Goal: Answer question/provide support: Share knowledge or assist other users

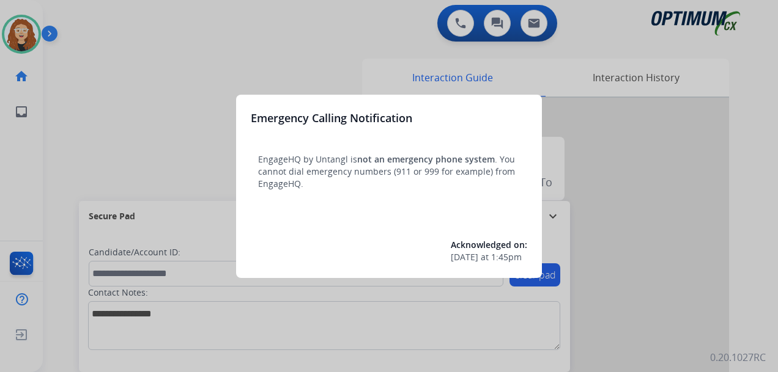
click at [162, 53] on div at bounding box center [389, 186] width 778 height 372
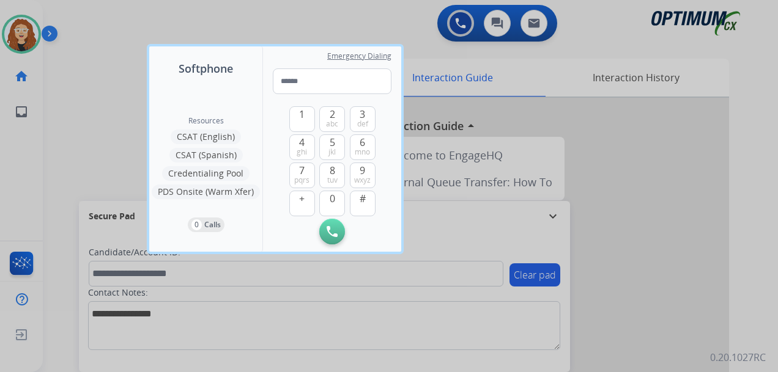
click at [737, 172] on div at bounding box center [389, 186] width 778 height 372
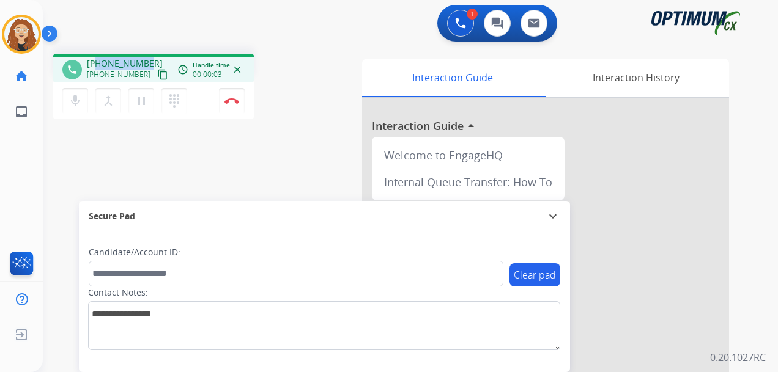
drag, startPoint x: 95, startPoint y: 62, endPoint x: 147, endPoint y: 63, distance: 51.4
click at [147, 63] on div "[PHONE_NUMBER] [PHONE_NUMBER] content_copy" at bounding box center [128, 69] width 83 height 24
copy span "2023414760"
click at [234, 101] on img at bounding box center [231, 101] width 15 height 6
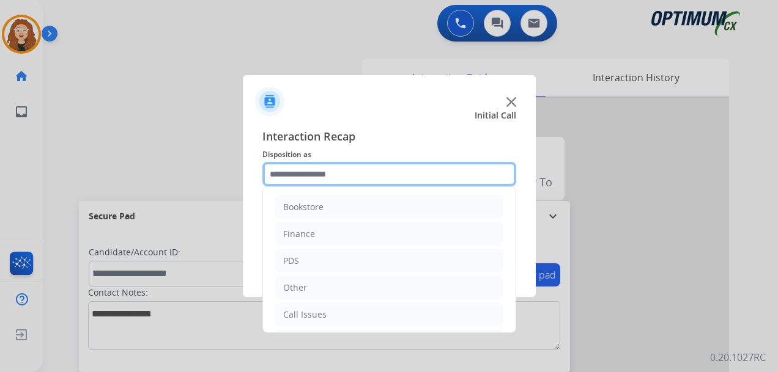
click at [301, 175] on input "text" at bounding box center [389, 174] width 254 height 24
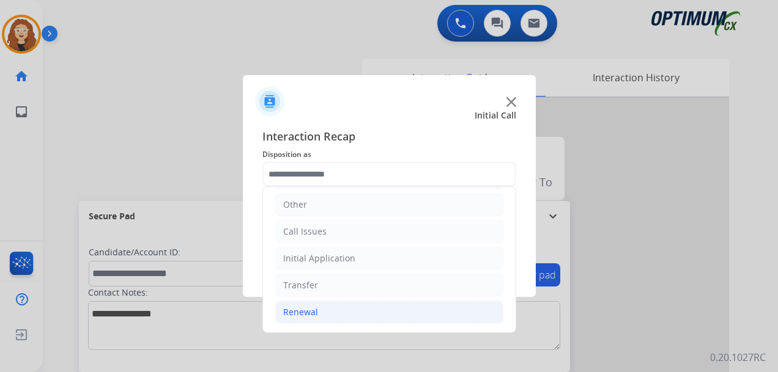
click at [320, 309] on li "Renewal" at bounding box center [389, 312] width 228 height 23
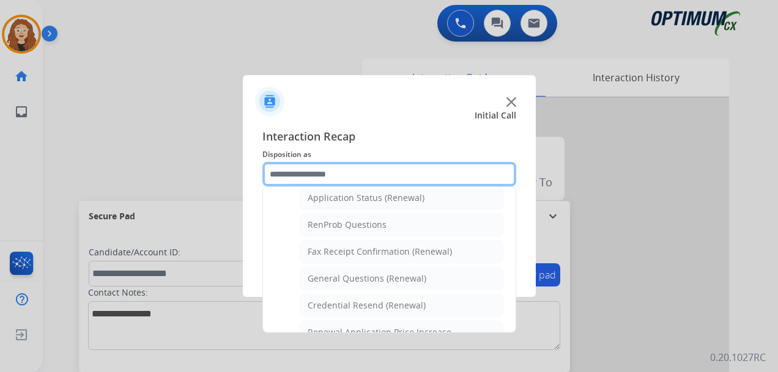
scroll to position [301, 0]
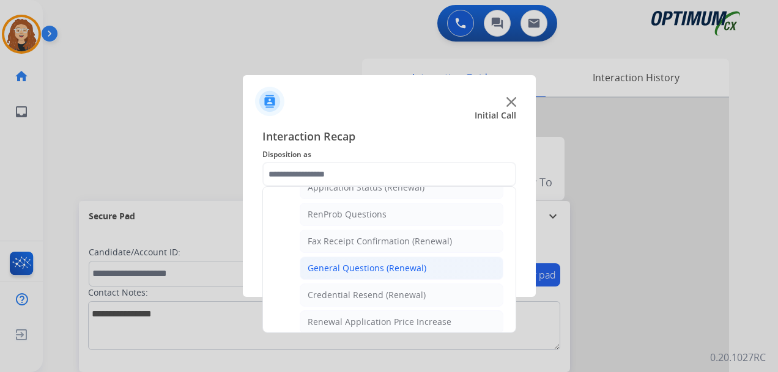
click at [391, 268] on div "General Questions (Renewal)" at bounding box center [367, 268] width 119 height 12
type input "**********"
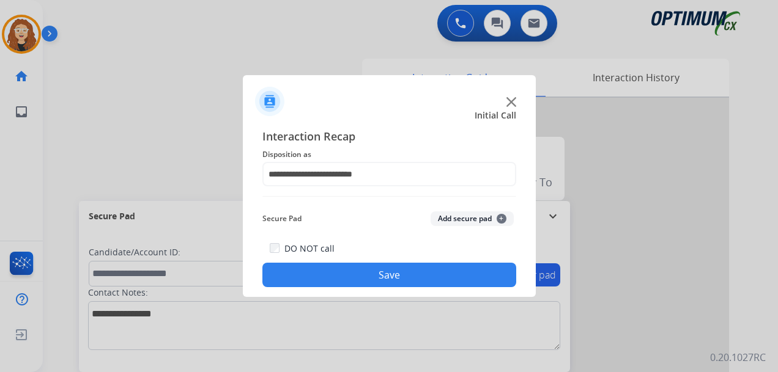
click at [383, 273] on button "Save" at bounding box center [389, 275] width 254 height 24
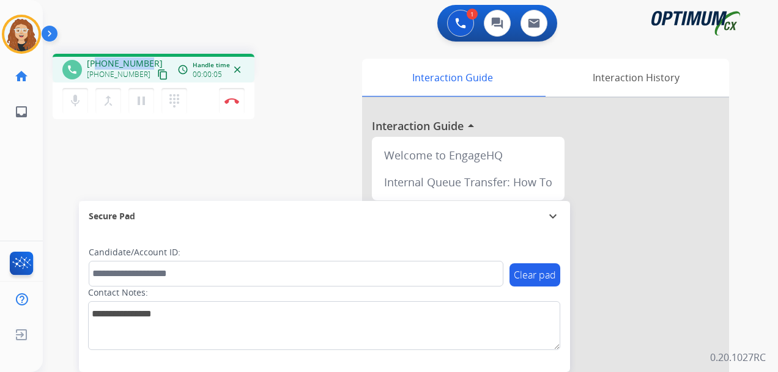
drag, startPoint x: 97, startPoint y: 62, endPoint x: 150, endPoint y: 61, distance: 52.6
click at [150, 61] on div "[PHONE_NUMBER] [PHONE_NUMBER] content_copy" at bounding box center [128, 69] width 83 height 24
copy span "5807070656"
click at [237, 101] on img at bounding box center [231, 101] width 15 height 6
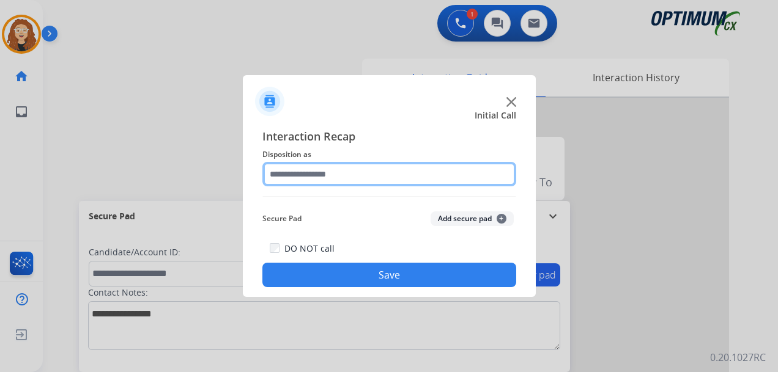
click at [314, 172] on input "text" at bounding box center [389, 174] width 254 height 24
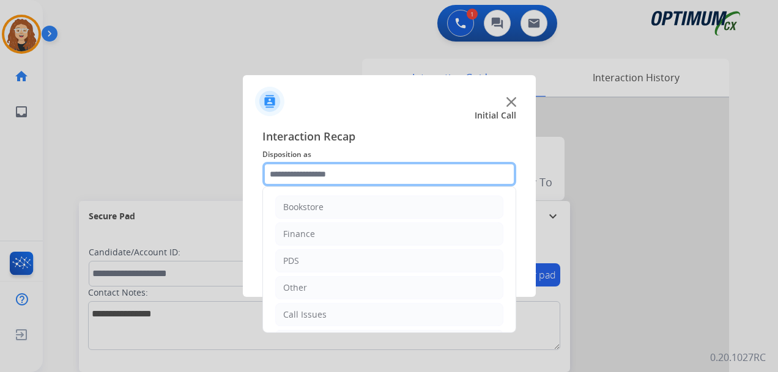
scroll to position [83, 0]
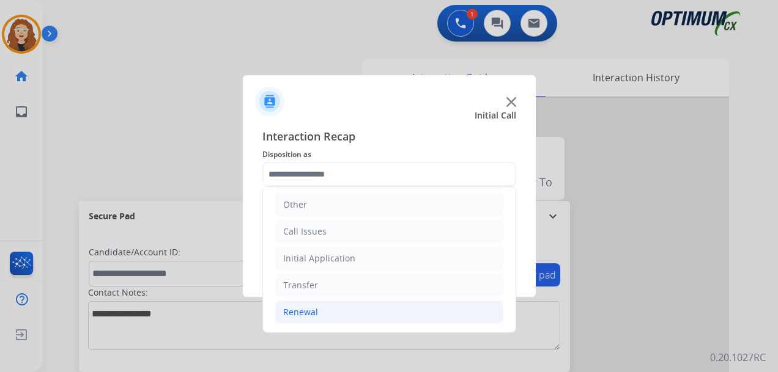
drag, startPoint x: 364, startPoint y: 317, endPoint x: 372, endPoint y: 317, distance: 8.0
click at [365, 317] on li "Renewal" at bounding box center [389, 312] width 228 height 23
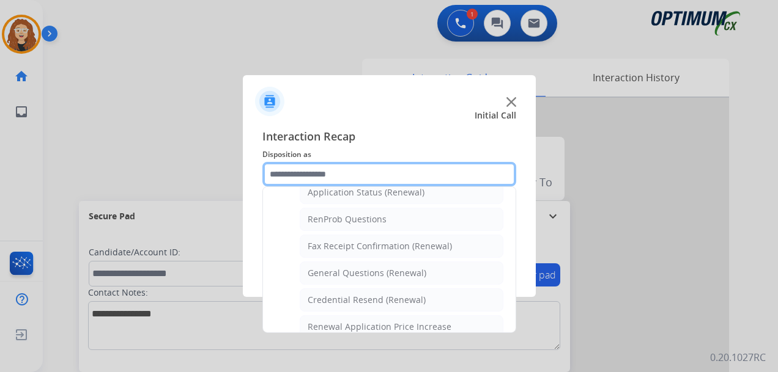
scroll to position [298, 0]
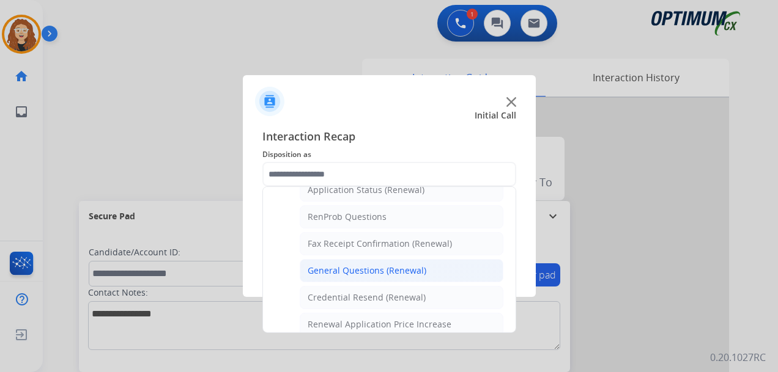
click at [410, 274] on div "General Questions (Renewal)" at bounding box center [367, 271] width 119 height 12
type input "**********"
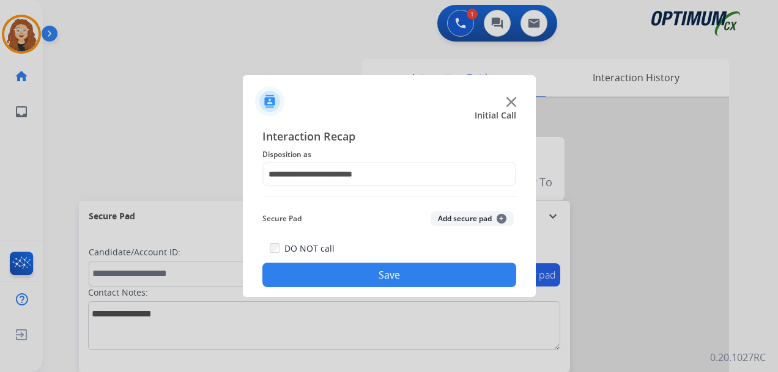
click at [410, 274] on button "Save" at bounding box center [389, 275] width 254 height 24
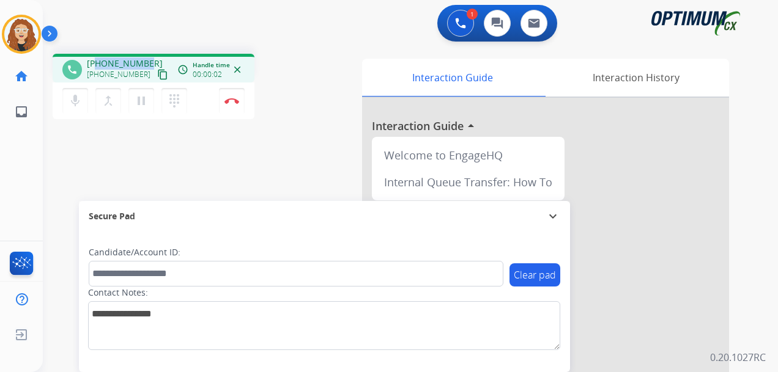
drag, startPoint x: 98, startPoint y: 61, endPoint x: 152, endPoint y: 53, distance: 55.0
click at [152, 53] on div "phone [PHONE_NUMBER] [PHONE_NUMBER] content_copy access_time Call metrics Queue…" at bounding box center [396, 299] width 706 height 510
copy span "8148065405"
click at [238, 103] on img at bounding box center [231, 101] width 15 height 6
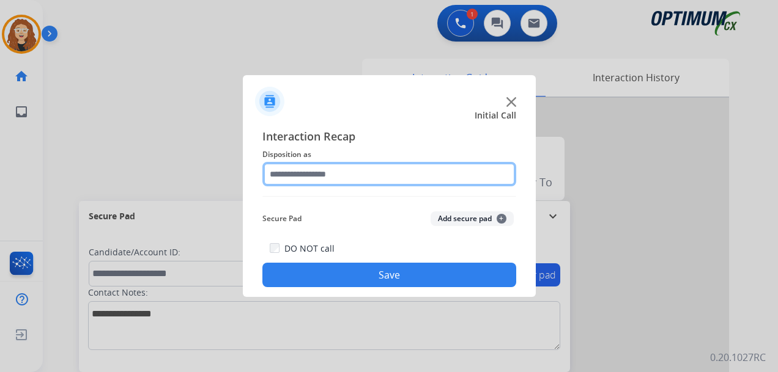
click at [341, 179] on input "text" at bounding box center [389, 174] width 254 height 24
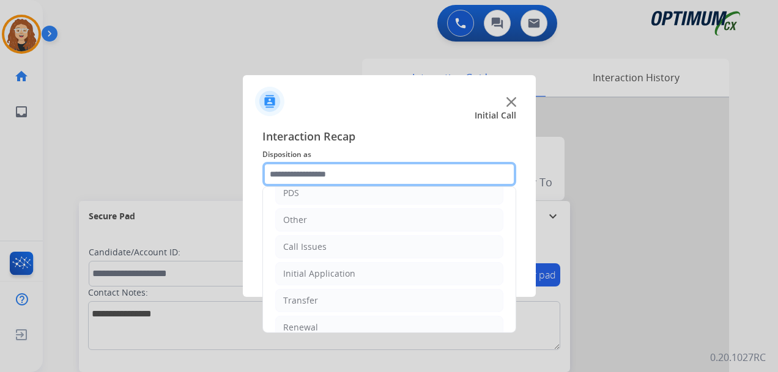
scroll to position [83, 0]
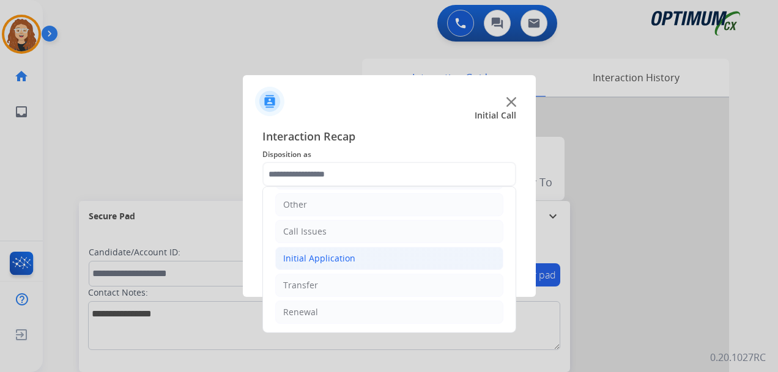
click at [331, 261] on div "Initial Application" at bounding box center [319, 259] width 72 height 12
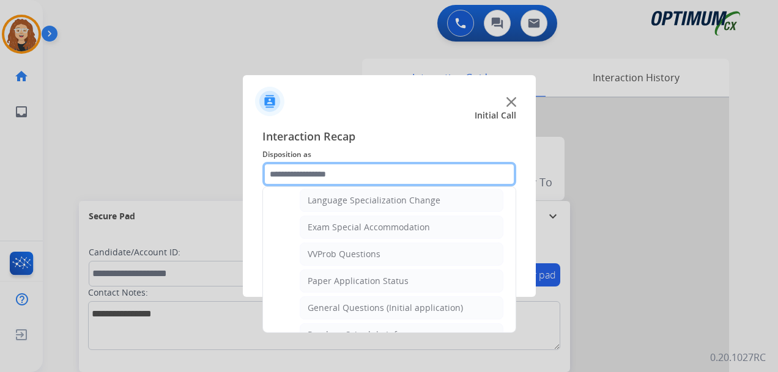
scroll to position [614, 0]
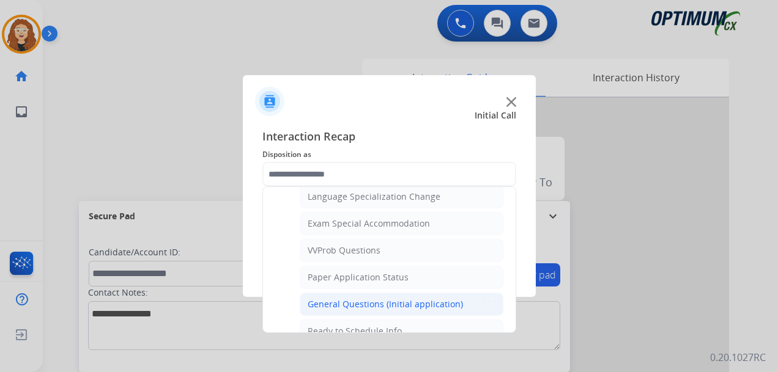
click at [457, 300] on div "General Questions (Initial application)" at bounding box center [385, 304] width 155 height 12
type input "**********"
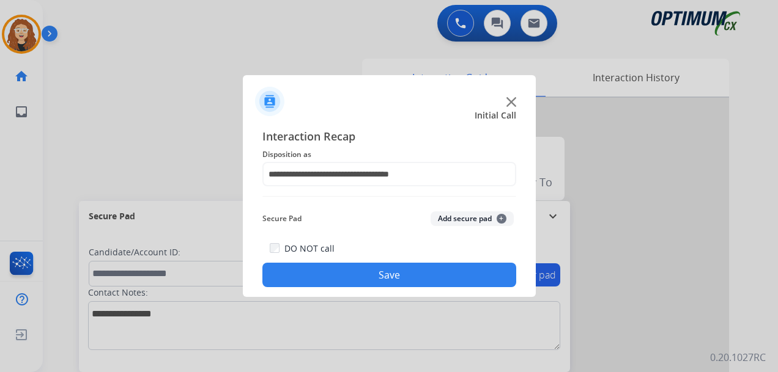
click at [418, 279] on button "Save" at bounding box center [389, 275] width 254 height 24
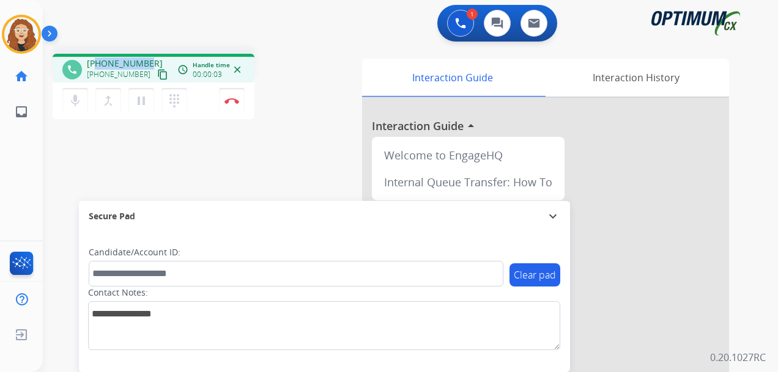
drag, startPoint x: 97, startPoint y: 62, endPoint x: 148, endPoint y: 61, distance: 50.8
click at [148, 61] on div "[PHONE_NUMBER] [PHONE_NUMBER] content_copy" at bounding box center [128, 69] width 83 height 24
copy span "2677926840"
click at [234, 103] on img at bounding box center [231, 101] width 15 height 6
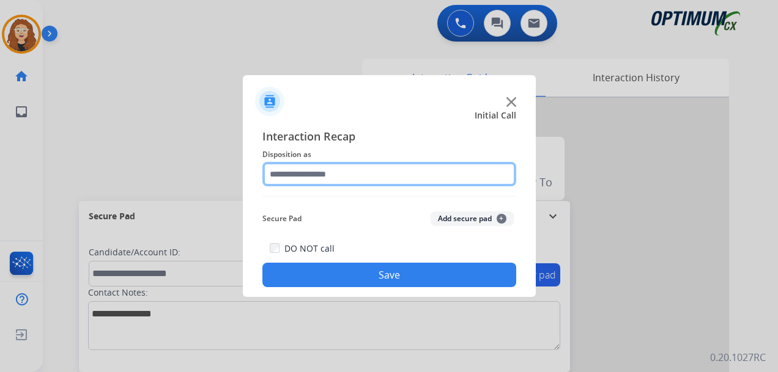
click at [367, 172] on input "text" at bounding box center [389, 174] width 254 height 24
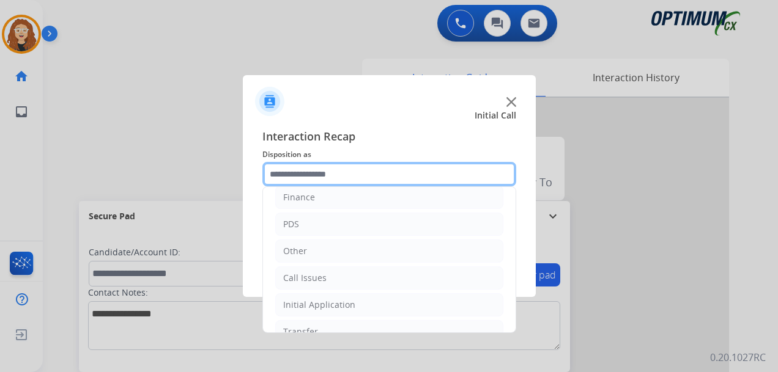
scroll to position [83, 0]
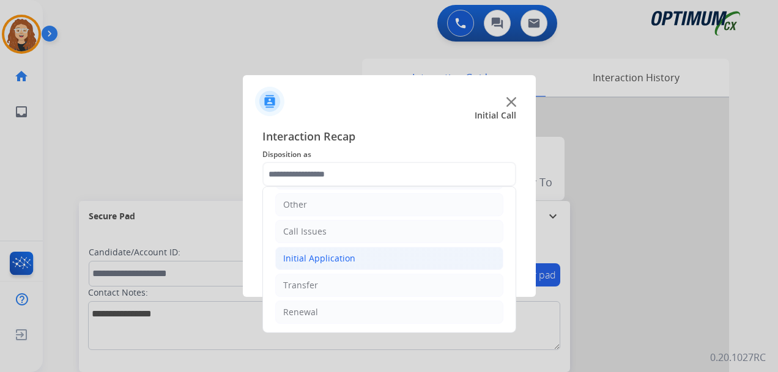
click at [313, 264] on div "Initial Application" at bounding box center [319, 259] width 72 height 12
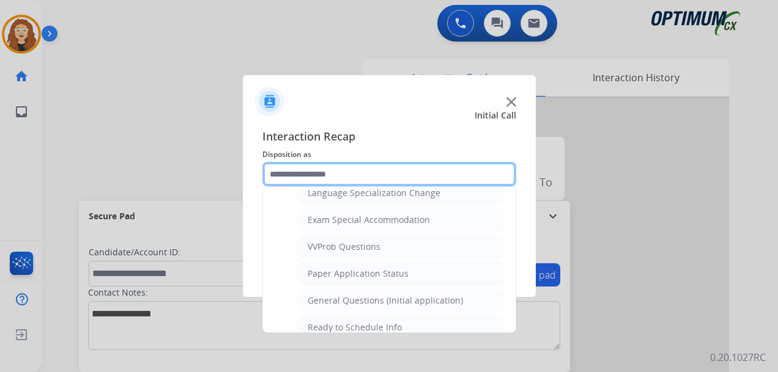
scroll to position [633, 0]
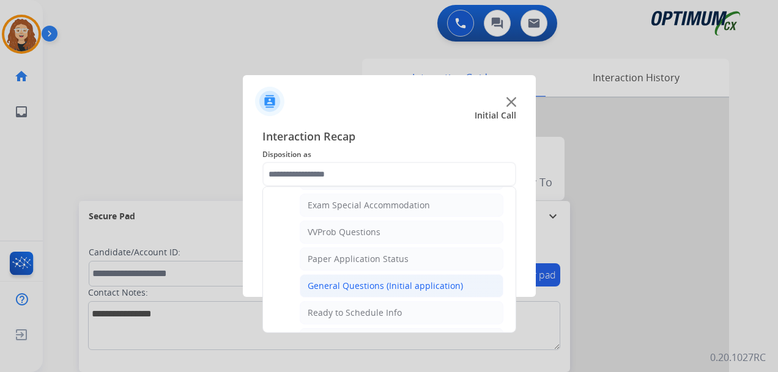
click at [389, 290] on div "General Questions (Initial application)" at bounding box center [385, 286] width 155 height 12
type input "**********"
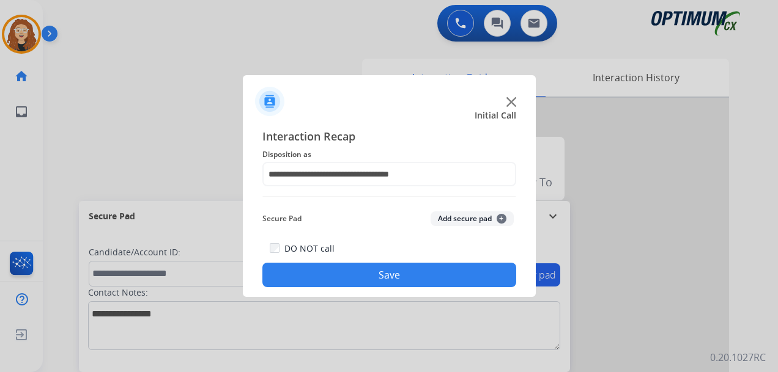
click at [378, 278] on button "Save" at bounding box center [389, 275] width 254 height 24
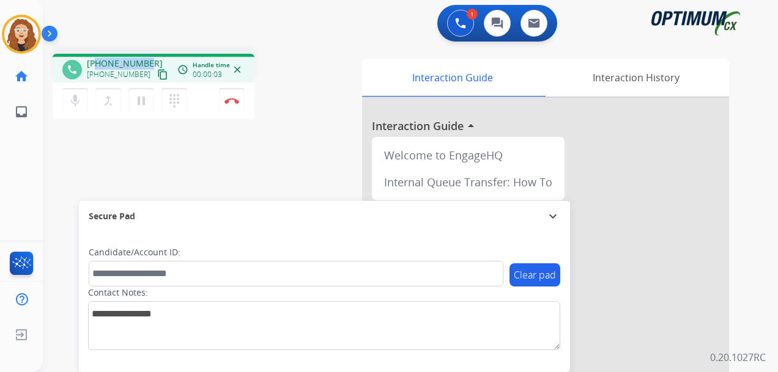
drag, startPoint x: 98, startPoint y: 64, endPoint x: 149, endPoint y: 57, distance: 51.3
click at [149, 57] on div "phone [PHONE_NUMBER] [PHONE_NUMBER] content_copy access_time Call metrics Queue…" at bounding box center [154, 68] width 202 height 29
copy span "4075163614"
click at [234, 99] on img at bounding box center [231, 101] width 15 height 6
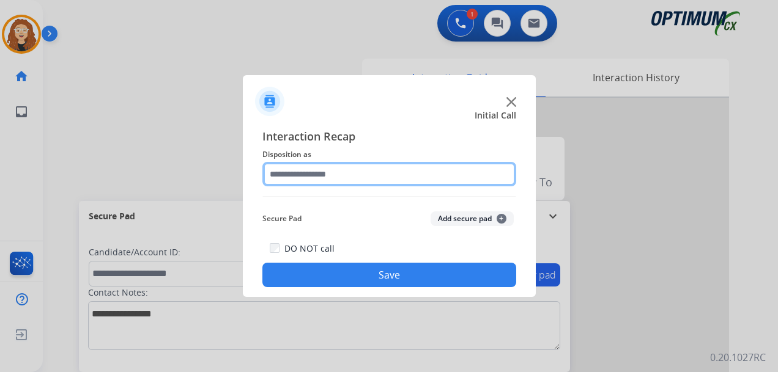
click at [309, 175] on input "text" at bounding box center [389, 174] width 254 height 24
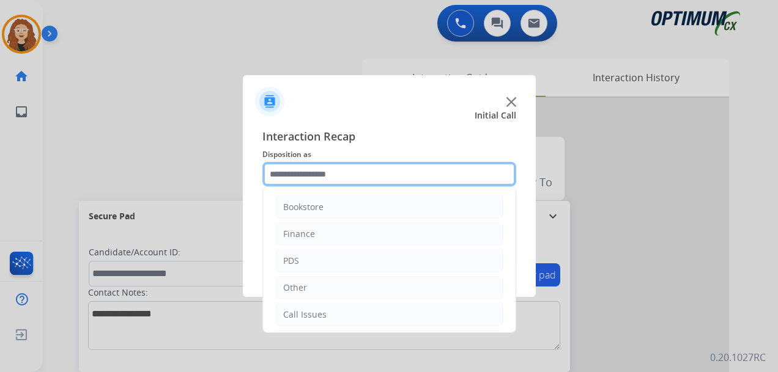
scroll to position [83, 0]
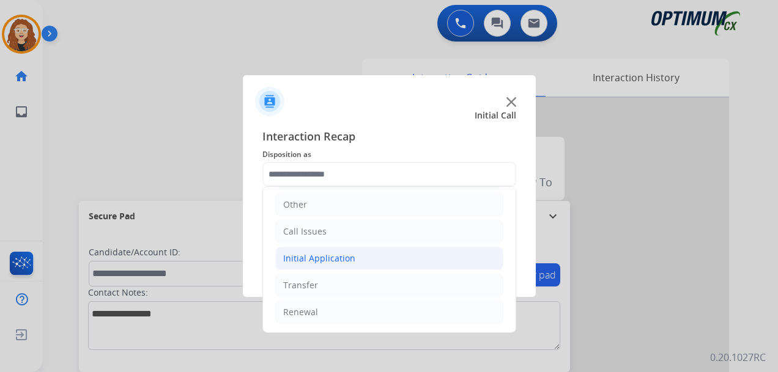
click at [371, 258] on li "Initial Application" at bounding box center [389, 258] width 228 height 23
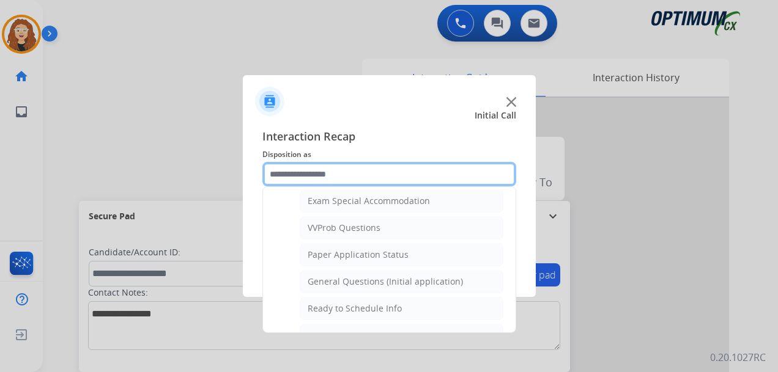
scroll to position [663, 0]
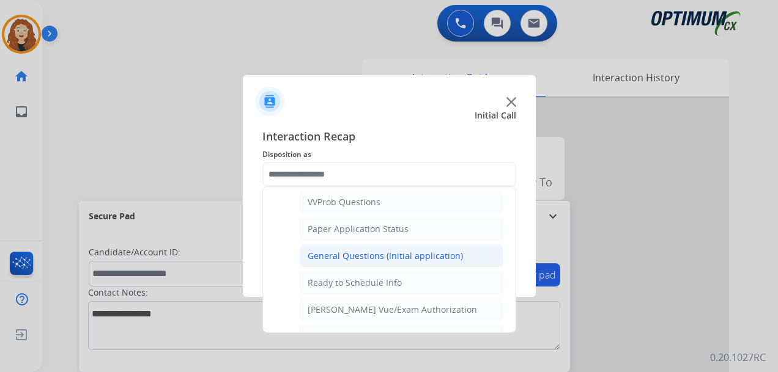
click at [405, 253] on div "General Questions (Initial application)" at bounding box center [385, 256] width 155 height 12
type input "**********"
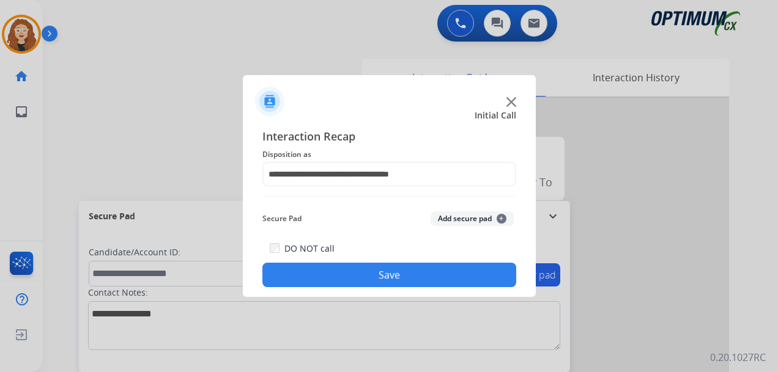
drag, startPoint x: 395, startPoint y: 278, endPoint x: 414, endPoint y: 359, distance: 82.9
click at [398, 286] on button "Save" at bounding box center [389, 275] width 254 height 24
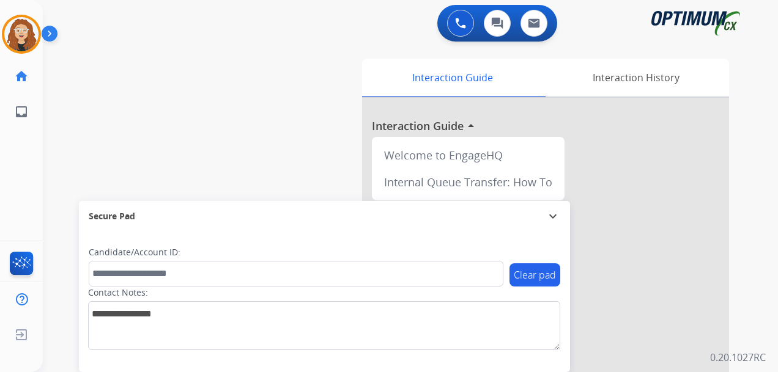
click at [57, 165] on div "swap_horiz Break voice bridge close_fullscreen Connect 3-Way Call merge_type Se…" at bounding box center [396, 299] width 706 height 510
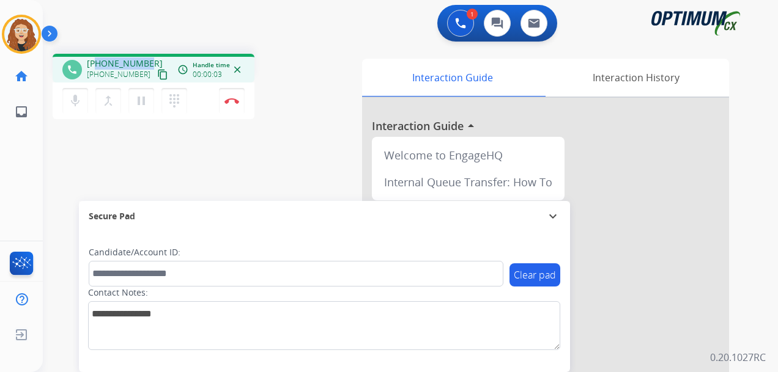
drag, startPoint x: 95, startPoint y: 62, endPoint x: 147, endPoint y: 61, distance: 52.0
click at [147, 61] on div "[PHONE_NUMBER] [PHONE_NUMBER] content_copy" at bounding box center [128, 69] width 83 height 24
copy span "5517991347"
click at [236, 105] on button "Disconnect" at bounding box center [232, 101] width 26 height 26
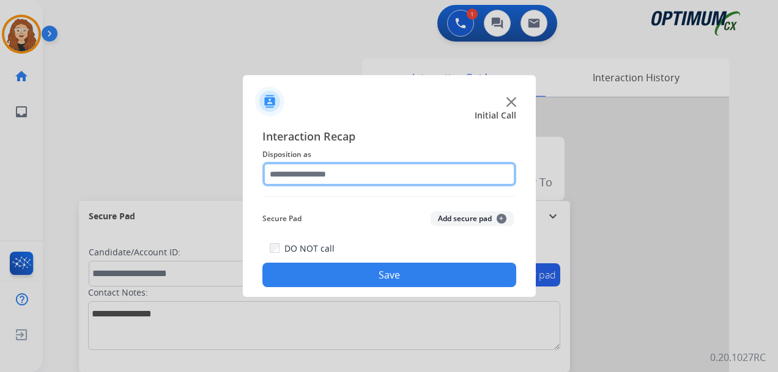
click at [355, 174] on input "text" at bounding box center [389, 174] width 254 height 24
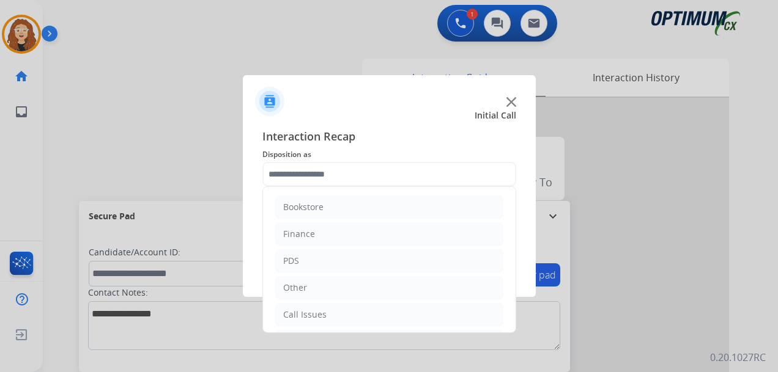
drag, startPoint x: 506, startPoint y: 257, endPoint x: 507, endPoint y: 295, distance: 37.9
click at [507, 295] on div "Bookstore Finance PDS Other Call Issues Initial Application Transfer Renewal" at bounding box center [389, 259] width 254 height 147
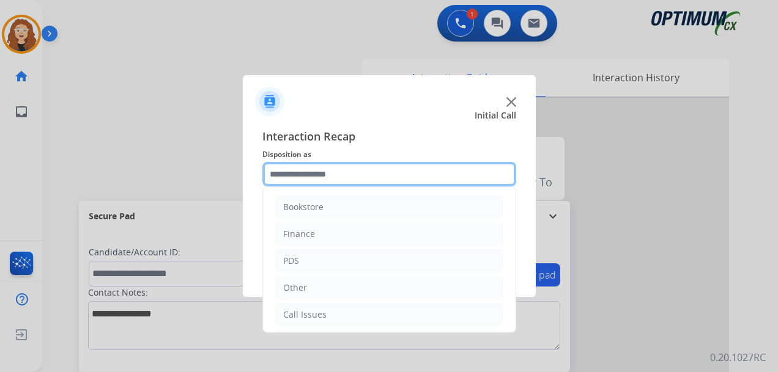
click at [361, 166] on input "text" at bounding box center [389, 174] width 254 height 24
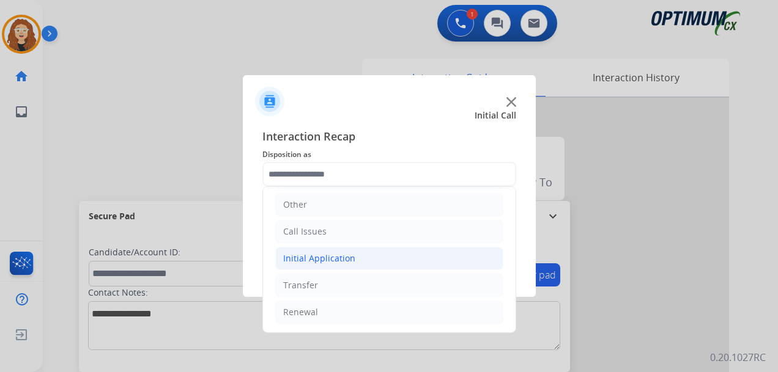
click at [375, 249] on li "Initial Application" at bounding box center [389, 258] width 228 height 23
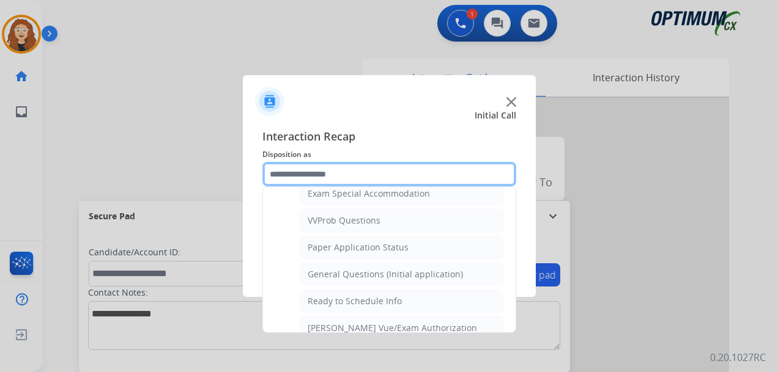
scroll to position [648, 0]
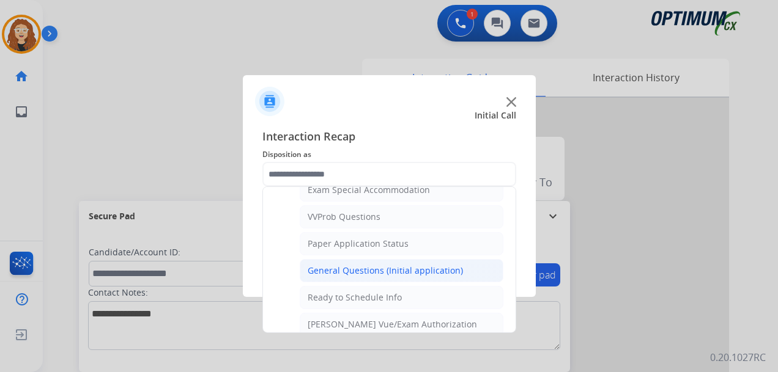
click at [435, 270] on div "General Questions (Initial application)" at bounding box center [385, 271] width 155 height 12
type input "**********"
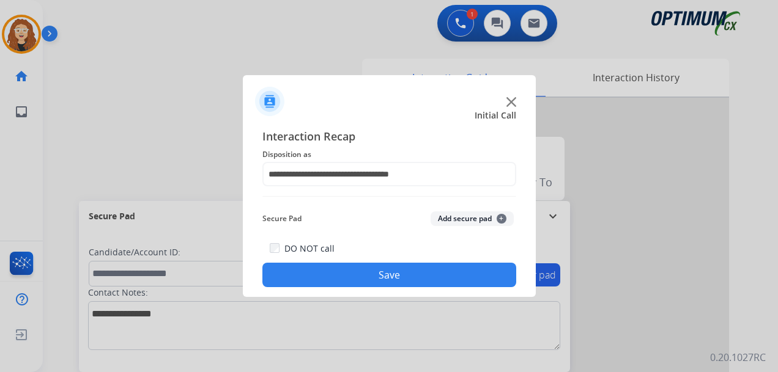
click at [382, 268] on button "Save" at bounding box center [389, 275] width 254 height 24
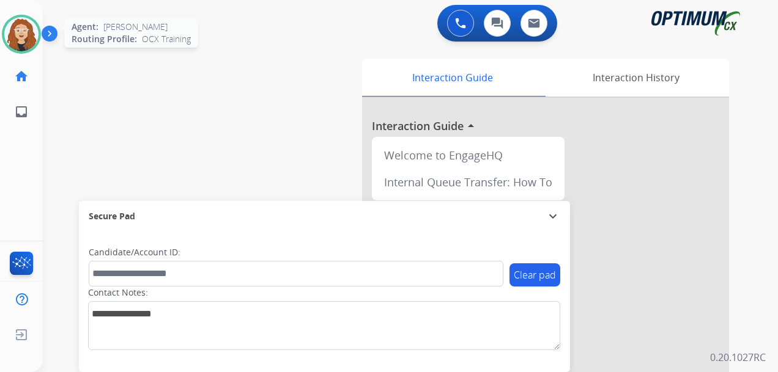
drag, startPoint x: 12, startPoint y: 37, endPoint x: 2, endPoint y: 42, distance: 11.2
click at [12, 37] on img at bounding box center [21, 34] width 34 height 34
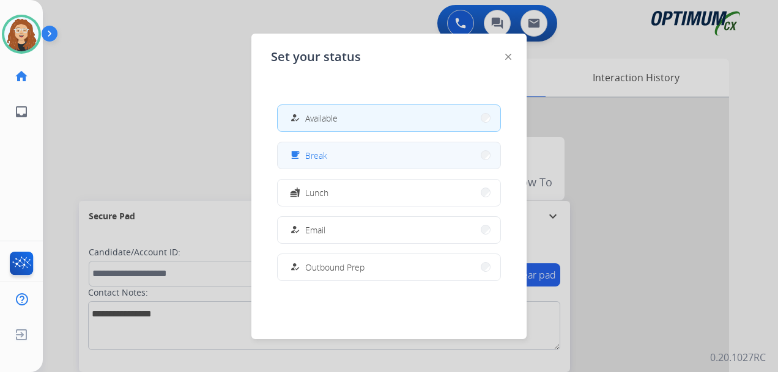
click at [338, 153] on button "free_breakfast Break" at bounding box center [389, 155] width 223 height 26
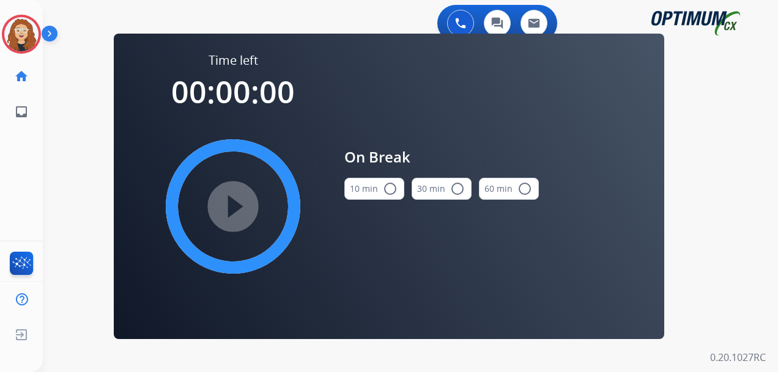
click at [389, 190] on mat-icon "radio_button_unchecked" at bounding box center [390, 189] width 15 height 15
click at [237, 199] on mat-icon "play_circle_filled" at bounding box center [233, 206] width 15 height 15
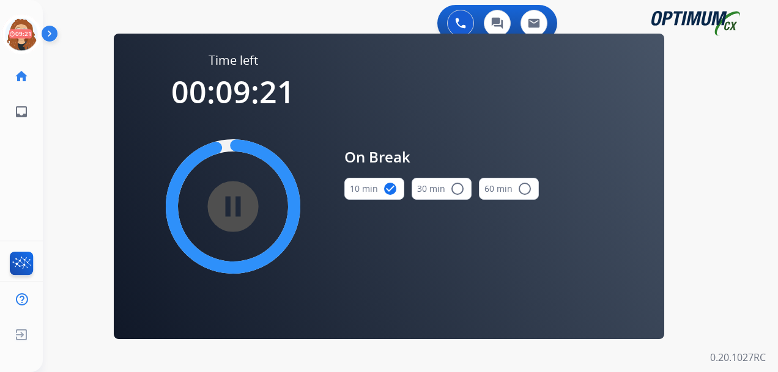
click at [68, 147] on div "0 Voice Interactions 0 Chat Interactions 0 Email Interactions swap_horiz Break …" at bounding box center [410, 186] width 735 height 372
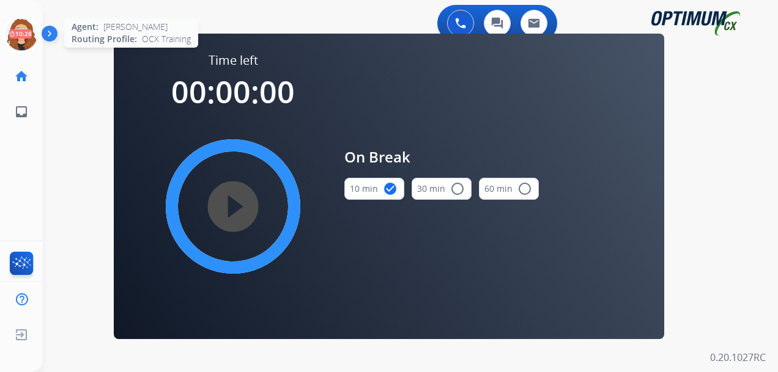
click at [24, 37] on icon at bounding box center [22, 35] width 40 height 40
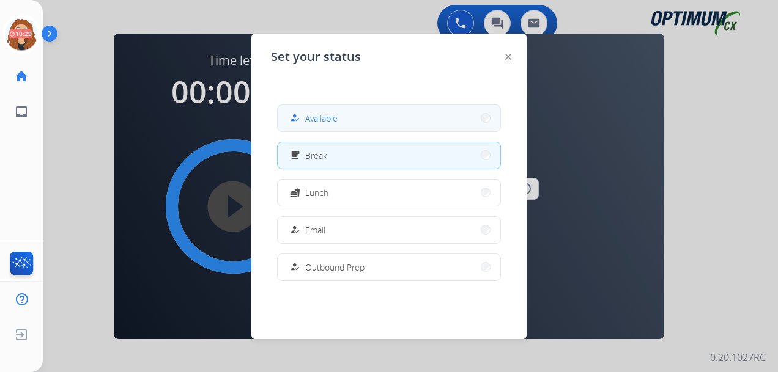
click at [319, 118] on span "Available" at bounding box center [321, 118] width 32 height 13
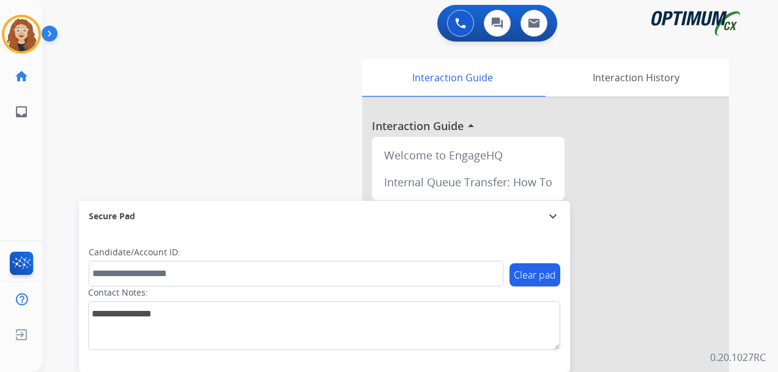
click at [57, 175] on div "swap_horiz Break voice bridge close_fullscreen Connect 3-Way Call merge_type Se…" at bounding box center [396, 299] width 706 height 510
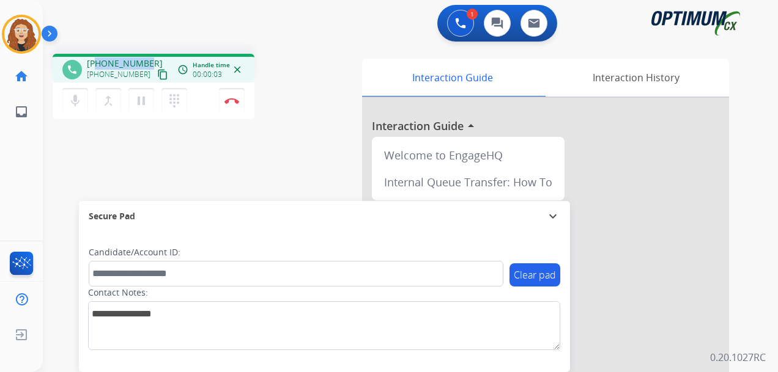
drag, startPoint x: 97, startPoint y: 64, endPoint x: 147, endPoint y: 58, distance: 49.8
click at [147, 58] on div "[PHONE_NUMBER] [PHONE_NUMBER] content_copy" at bounding box center [128, 69] width 83 height 24
copy span "5672039557"
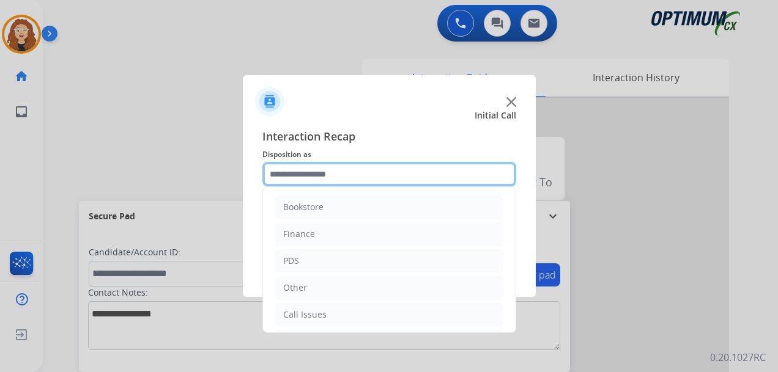
click at [314, 172] on input "text" at bounding box center [389, 174] width 254 height 24
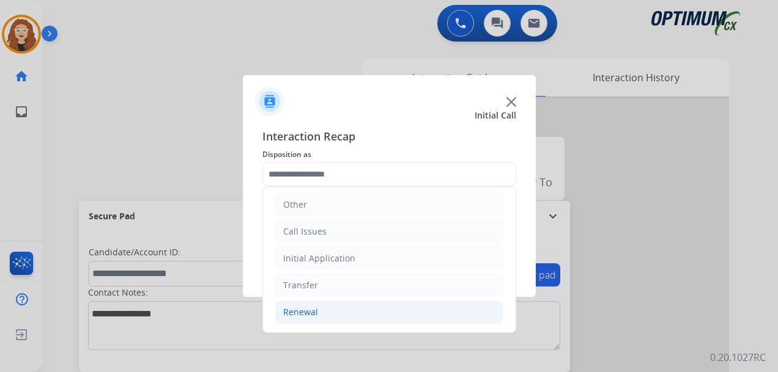
click at [298, 318] on div "Renewal" at bounding box center [300, 312] width 35 height 12
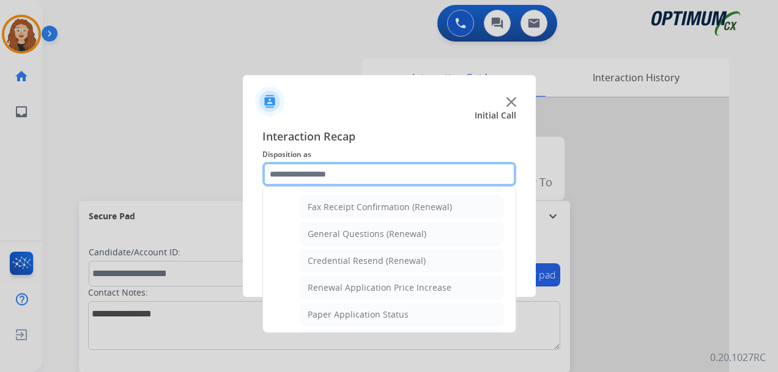
scroll to position [337, 0]
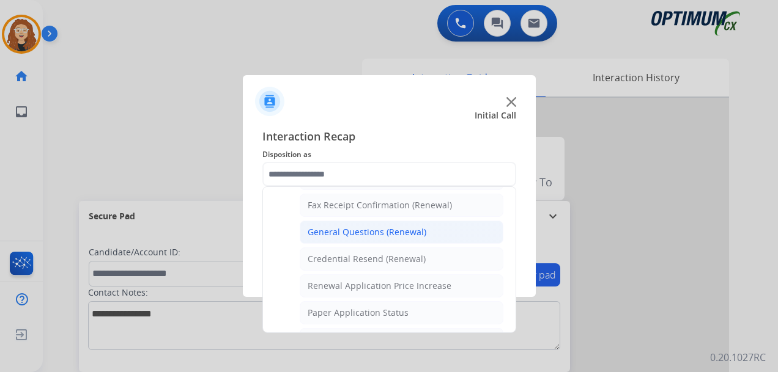
click at [381, 234] on div "General Questions (Renewal)" at bounding box center [367, 232] width 119 height 12
type input "**********"
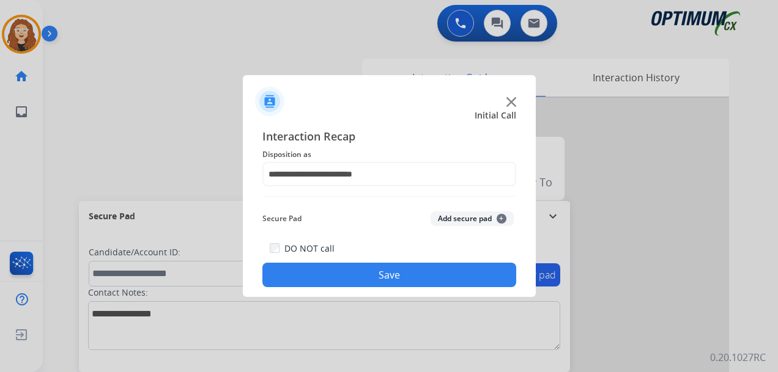
click at [371, 276] on button "Save" at bounding box center [389, 275] width 254 height 24
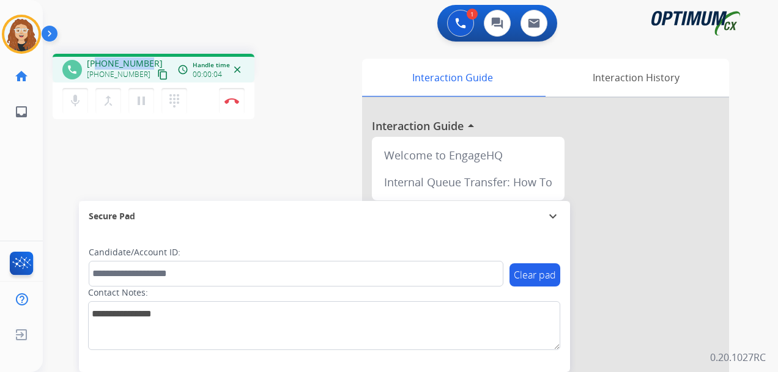
drag, startPoint x: 97, startPoint y: 62, endPoint x: 146, endPoint y: 56, distance: 50.0
click at [146, 56] on div "phone [PHONE_NUMBER] [PHONE_NUMBER] content_copy access_time Call metrics Queue…" at bounding box center [154, 68] width 202 height 29
copy span "4148521860"
click at [236, 102] on img at bounding box center [231, 101] width 15 height 6
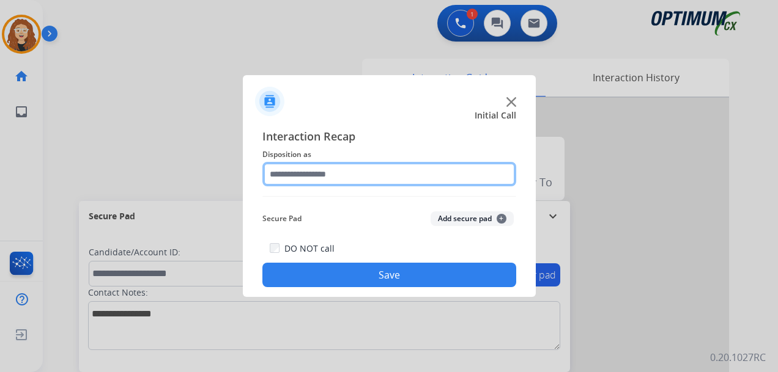
click at [355, 177] on input "text" at bounding box center [389, 174] width 254 height 24
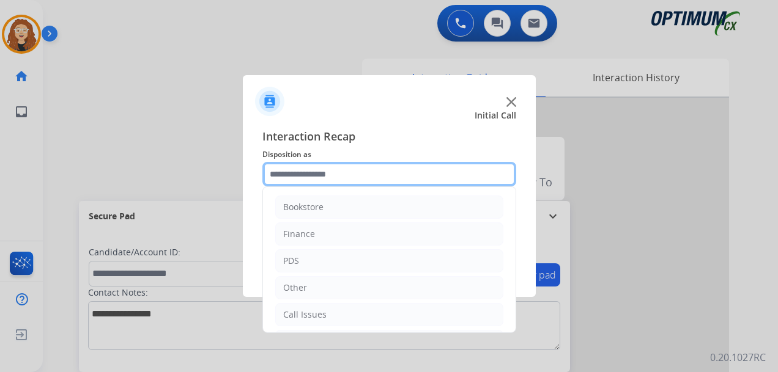
scroll to position [83, 0]
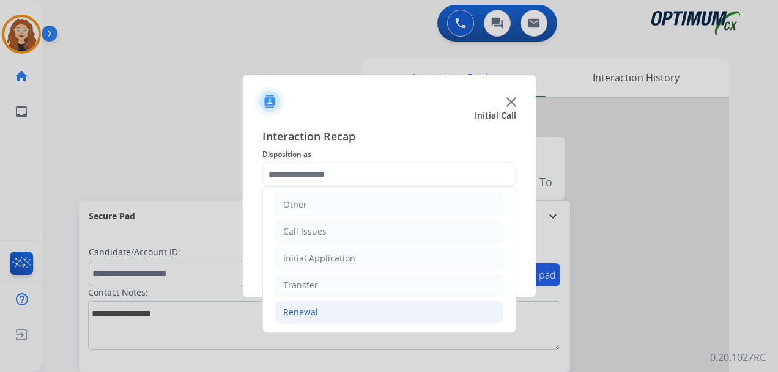
click at [310, 317] on div "Renewal" at bounding box center [300, 312] width 35 height 12
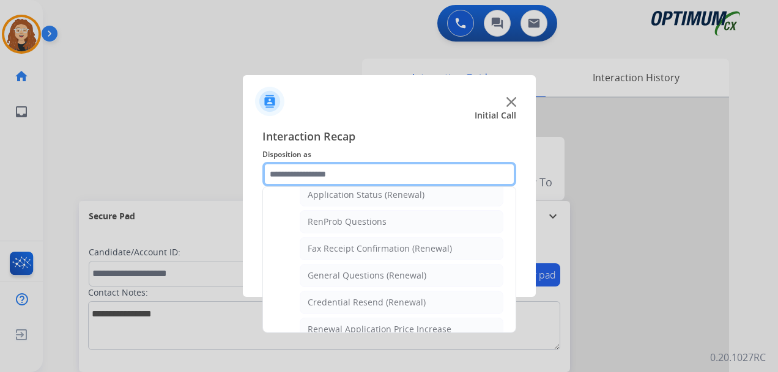
scroll to position [306, 0]
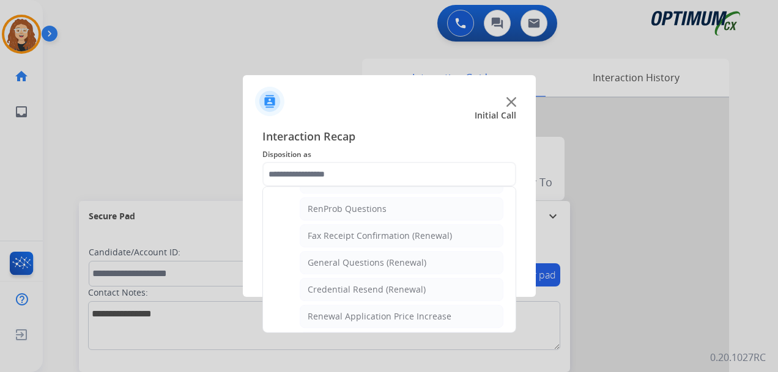
click at [410, 270] on li "General Questions (Renewal)" at bounding box center [402, 262] width 204 height 23
type input "**********"
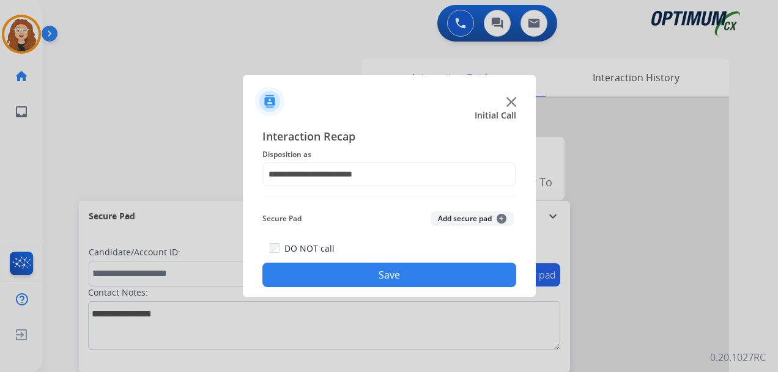
click at [409, 270] on button "Save" at bounding box center [389, 275] width 254 height 24
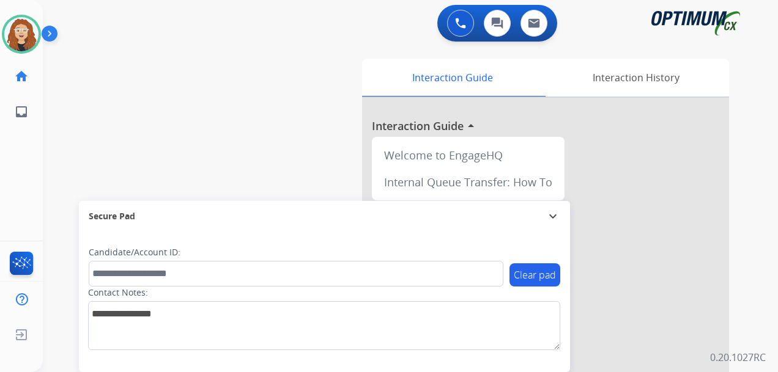
click at [67, 148] on div "swap_horiz Break voice bridge close_fullscreen Connect 3-Way Call merge_type Se…" at bounding box center [396, 299] width 706 height 510
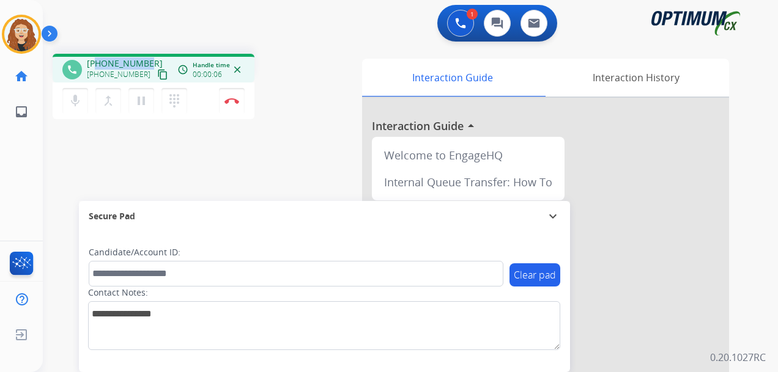
drag, startPoint x: 97, startPoint y: 63, endPoint x: 149, endPoint y: 55, distance: 52.6
click at [149, 55] on div "phone [PHONE_NUMBER] [PHONE_NUMBER] content_copy access_time Call metrics Queue…" at bounding box center [154, 68] width 202 height 29
copy span "7657142106"
click at [235, 105] on button "Disconnect" at bounding box center [232, 101] width 26 height 26
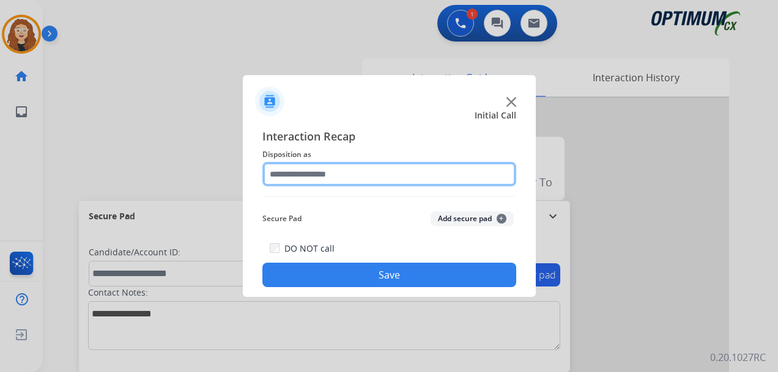
click at [350, 174] on input "text" at bounding box center [389, 174] width 254 height 24
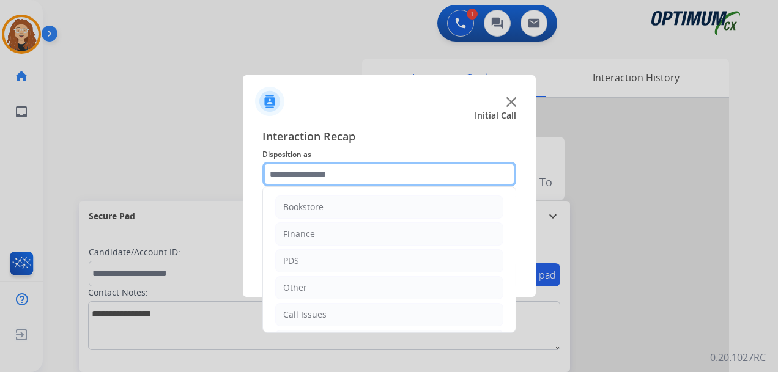
scroll to position [83, 0]
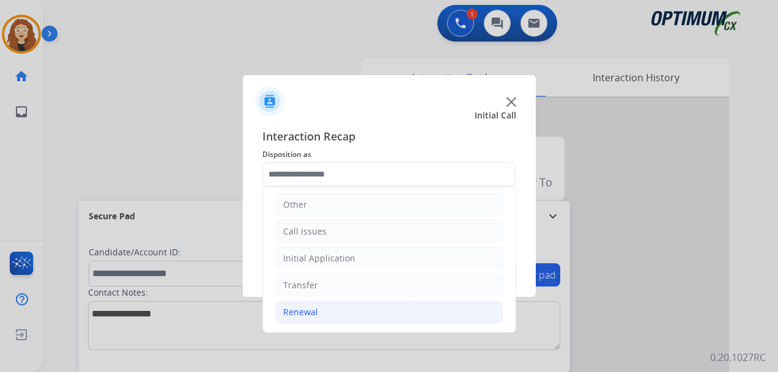
click at [319, 312] on li "Renewal" at bounding box center [389, 312] width 228 height 23
click at [324, 261] on div "Initial Application" at bounding box center [319, 259] width 72 height 12
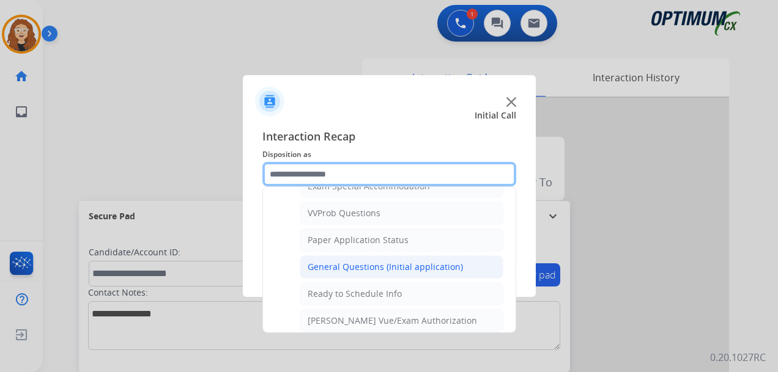
scroll to position [647, 0]
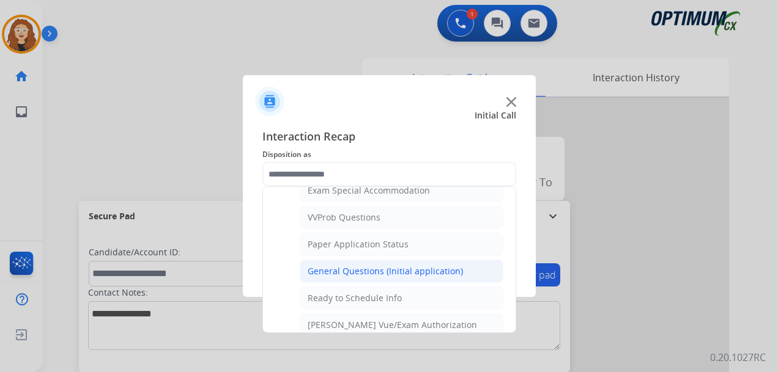
click at [421, 271] on div "General Questions (Initial application)" at bounding box center [385, 271] width 155 height 12
type input "**********"
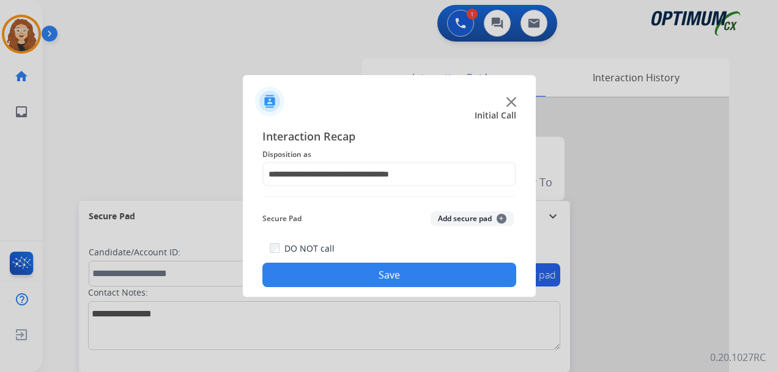
click at [421, 271] on button "Save" at bounding box center [389, 275] width 254 height 24
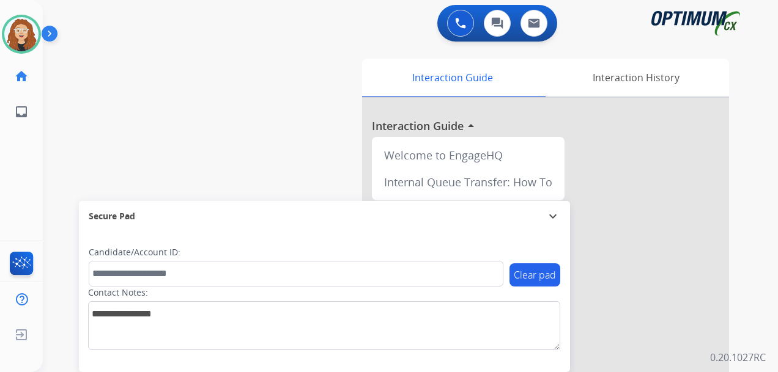
click at [73, 151] on div "swap_horiz Break voice bridge close_fullscreen Connect 3-Way Call merge_type Se…" at bounding box center [396, 299] width 706 height 510
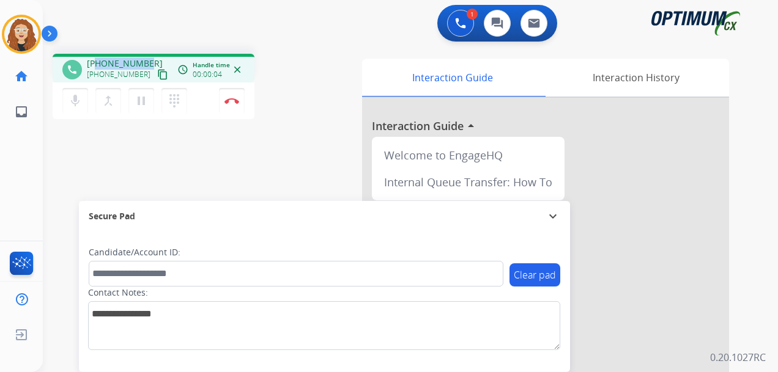
drag, startPoint x: 99, startPoint y: 64, endPoint x: 147, endPoint y: 61, distance: 48.4
click at [147, 61] on div "[PHONE_NUMBER] [PHONE_NUMBER] content_copy" at bounding box center [128, 69] width 83 height 24
copy span "3475996632"
click at [233, 105] on button "Disconnect" at bounding box center [232, 101] width 26 height 26
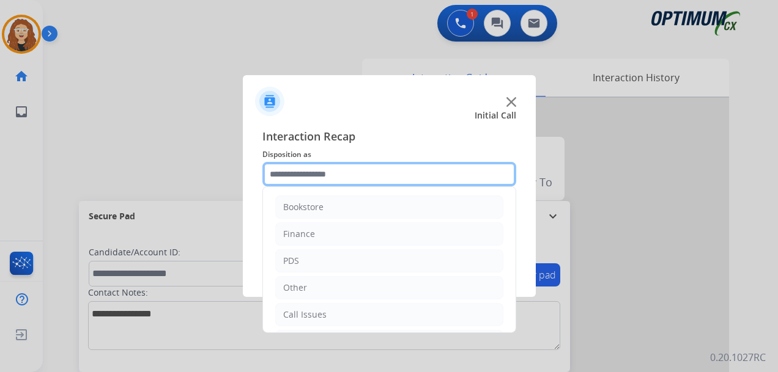
click at [357, 171] on input "text" at bounding box center [389, 174] width 254 height 24
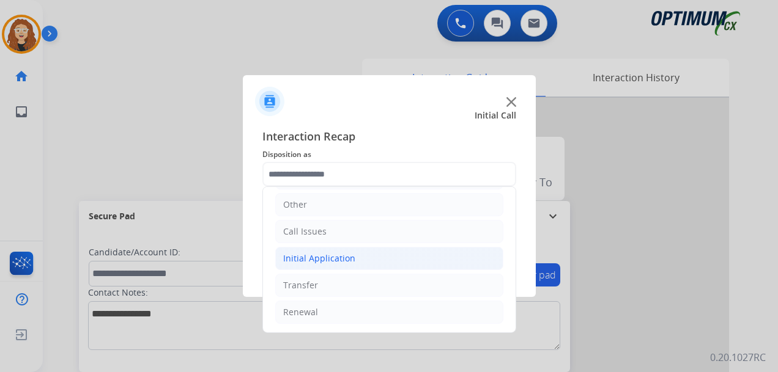
click at [331, 257] on div "Initial Application" at bounding box center [319, 259] width 72 height 12
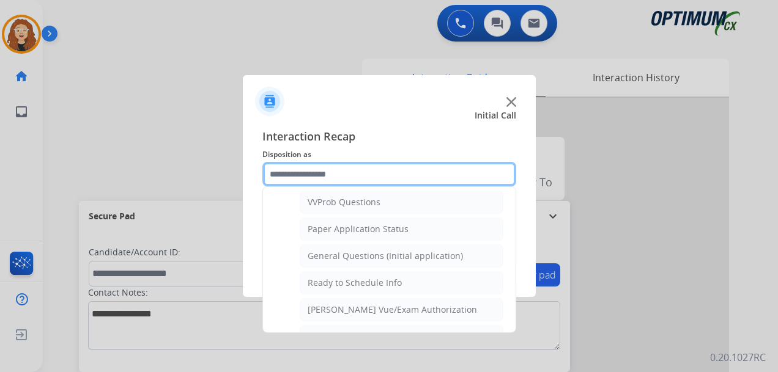
scroll to position [670, 0]
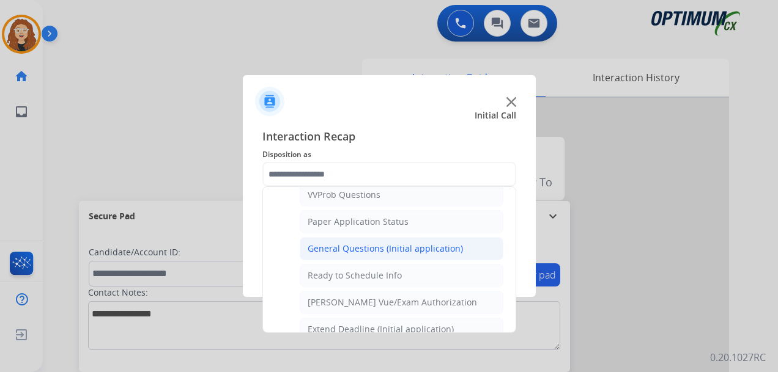
click at [404, 249] on div "General Questions (Initial application)" at bounding box center [385, 249] width 155 height 12
type input "**********"
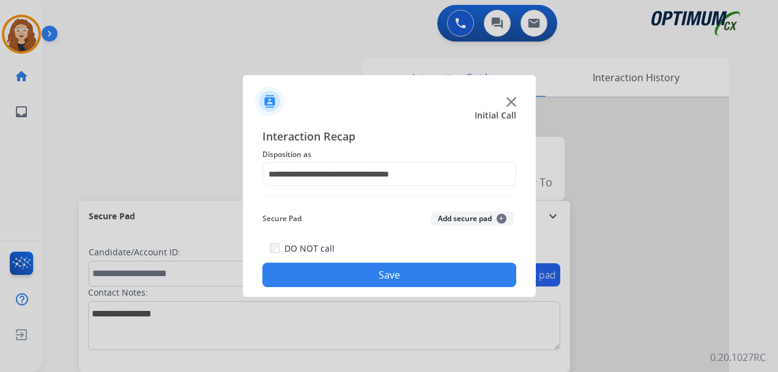
click at [388, 278] on button "Save" at bounding box center [389, 275] width 254 height 24
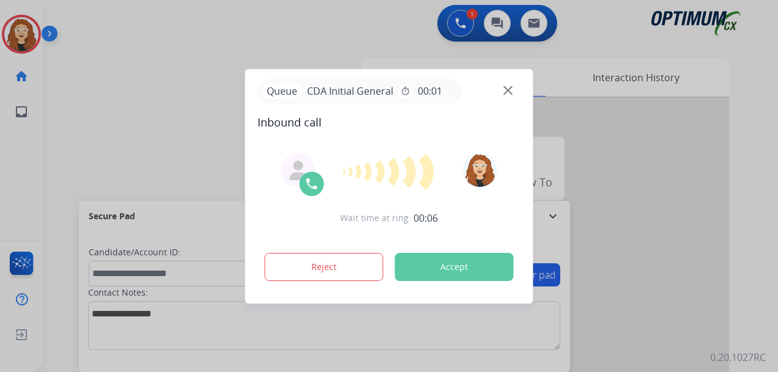
click at [63, 124] on div at bounding box center [389, 186] width 778 height 372
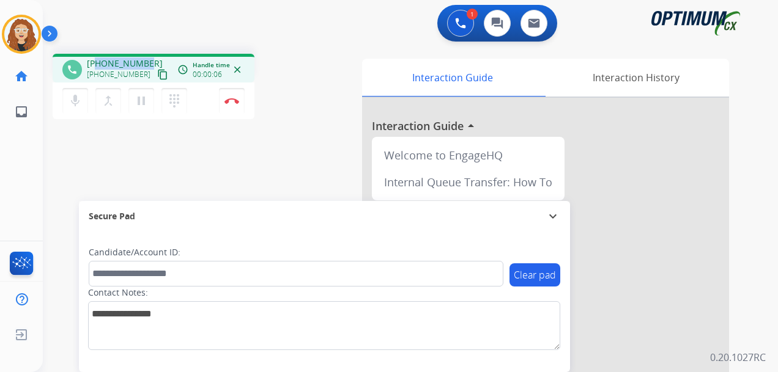
drag, startPoint x: 97, startPoint y: 61, endPoint x: 148, endPoint y: 59, distance: 50.8
click at [148, 59] on div "[PHONE_NUMBER] [PHONE_NUMBER] content_copy" at bounding box center [128, 69] width 83 height 24
click at [235, 103] on img at bounding box center [231, 101] width 15 height 6
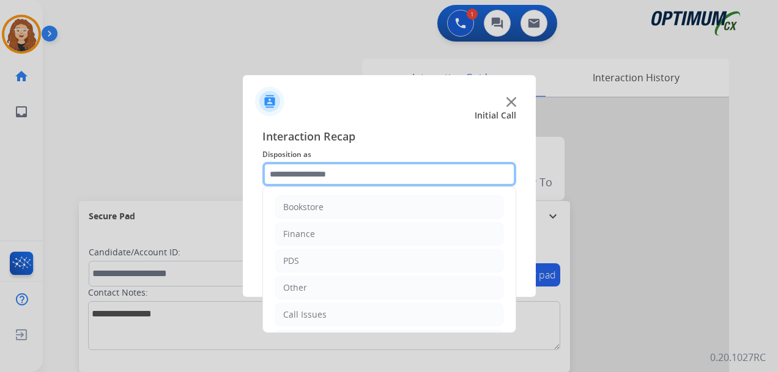
click at [295, 173] on input "text" at bounding box center [389, 174] width 254 height 24
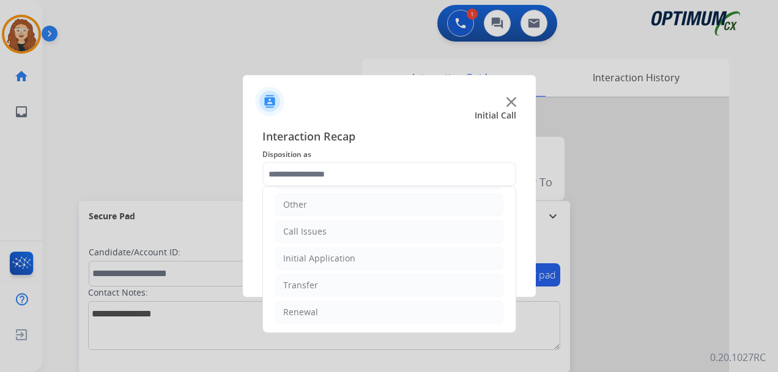
drag, startPoint x: 300, startPoint y: 254, endPoint x: 333, endPoint y: 273, distance: 38.4
click at [300, 254] on div "Initial Application" at bounding box center [319, 259] width 72 height 12
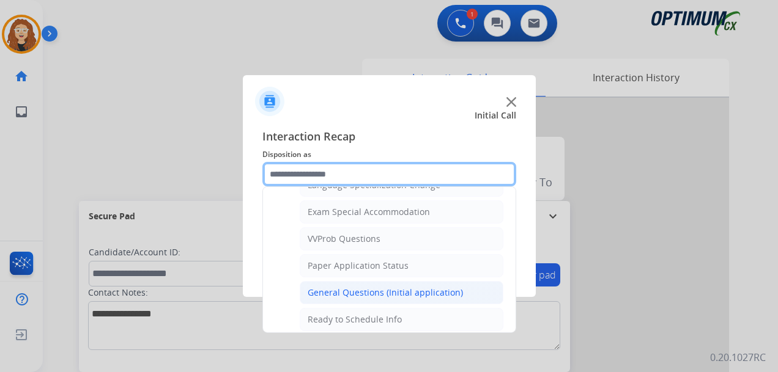
scroll to position [622, 0]
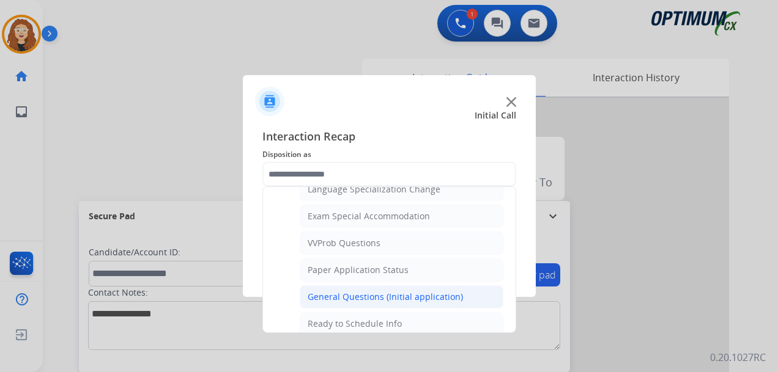
click at [435, 295] on div "General Questions (Initial application)" at bounding box center [385, 297] width 155 height 12
type input "**********"
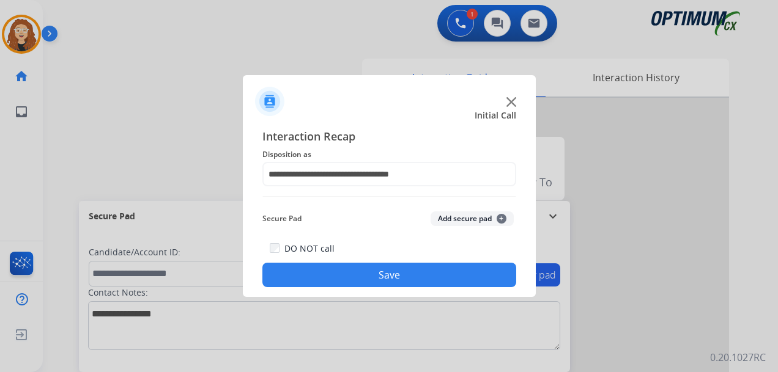
click at [413, 273] on button "Save" at bounding box center [389, 275] width 254 height 24
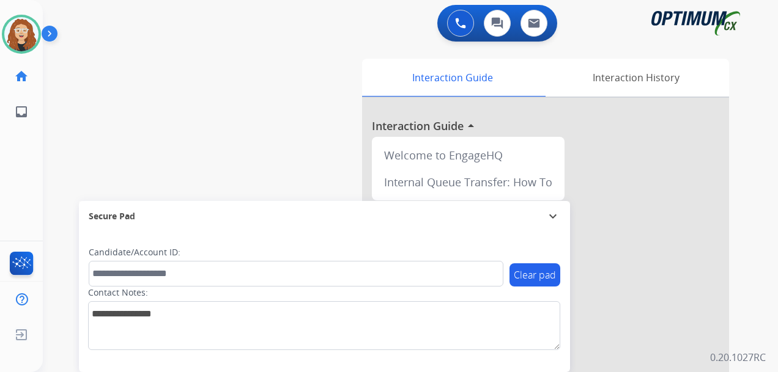
click at [62, 169] on div "swap_horiz Break voice bridge close_fullscreen Connect 3-Way Call merge_type Se…" at bounding box center [396, 299] width 706 height 510
click at [59, 154] on div "swap_horiz Break voice bridge close_fullscreen Connect 3-Way Call merge_type Se…" at bounding box center [396, 299] width 706 height 510
click at [25, 35] on img at bounding box center [21, 34] width 34 height 34
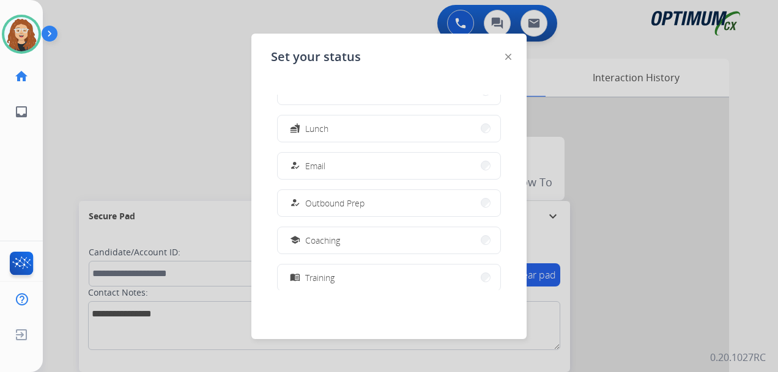
scroll to position [28, 0]
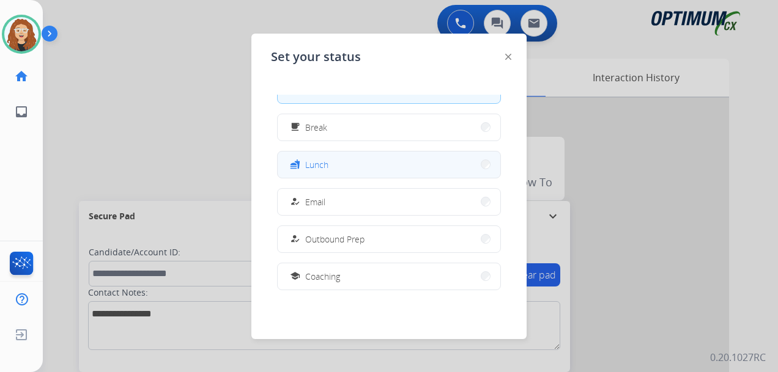
click at [338, 161] on button "fastfood Lunch" at bounding box center [389, 165] width 223 height 26
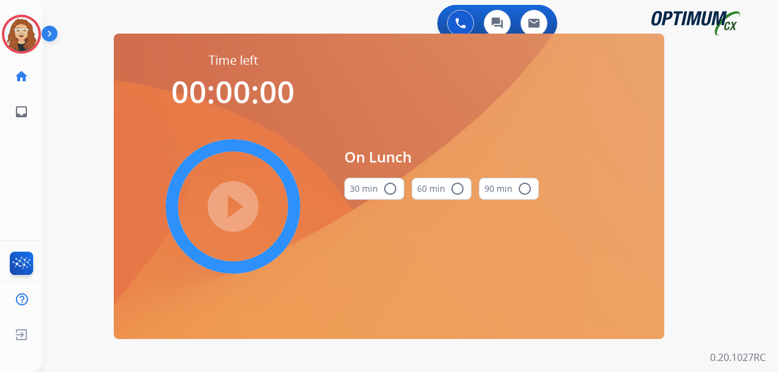
click at [390, 190] on mat-icon "radio_button_unchecked" at bounding box center [390, 189] width 15 height 15
click at [390, 186] on mat-icon "check_circle" at bounding box center [390, 189] width 15 height 15
click at [234, 204] on mat-icon "play_circle_filled" at bounding box center [233, 206] width 15 height 15
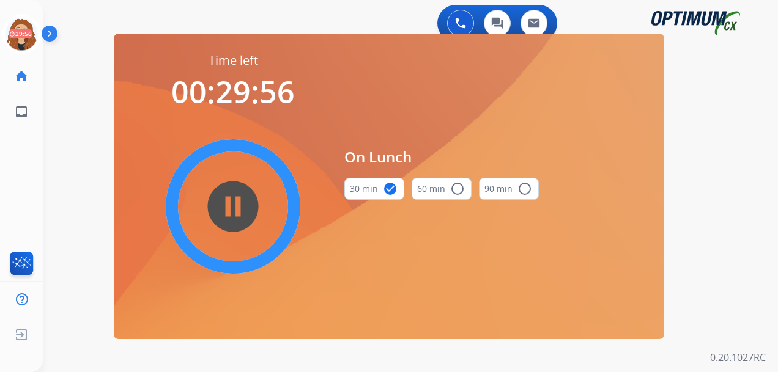
click at [58, 147] on div "0 Voice Interactions 0 Chat Interactions 0 Email Interactions swap_horiz Break …" at bounding box center [410, 186] width 735 height 372
click at [87, 98] on div "swap_horiz Break voice bridge close_fullscreen Connect 3-Way Call merge_type Se…" at bounding box center [396, 73] width 706 height 59
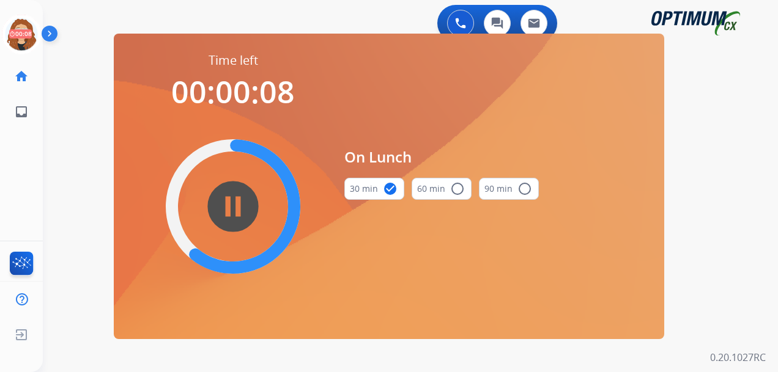
click at [70, 103] on div "0 Voice Interactions 0 Chat Interactions 0 Email Interactions swap_horiz Break …" at bounding box center [410, 186] width 735 height 372
click at [751, 123] on div "0 Voice Interactions 0 Chat Interactions 0 Email Interactions swap_horiz Break …" at bounding box center [410, 186] width 735 height 372
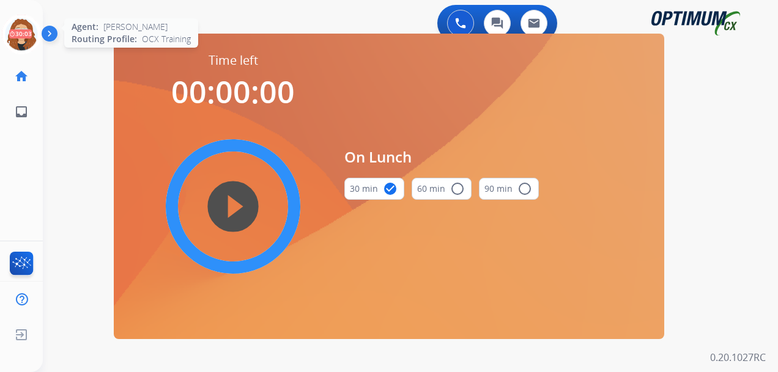
click at [24, 33] on icon at bounding box center [22, 35] width 40 height 40
click at [23, 33] on icon at bounding box center [22, 35] width 40 height 40
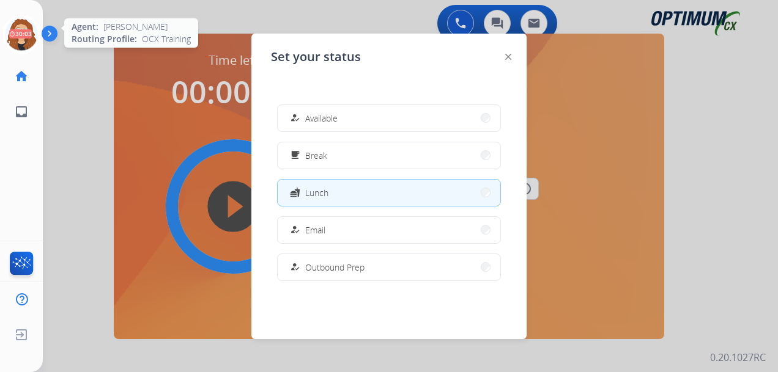
click at [23, 33] on icon at bounding box center [22, 35] width 40 height 40
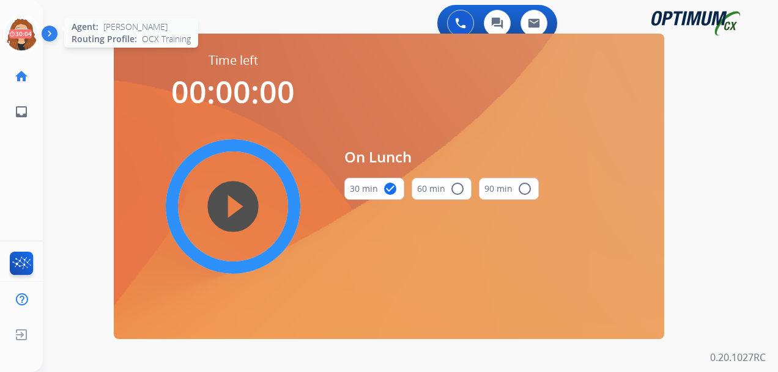
click at [23, 33] on icon at bounding box center [22, 35] width 40 height 40
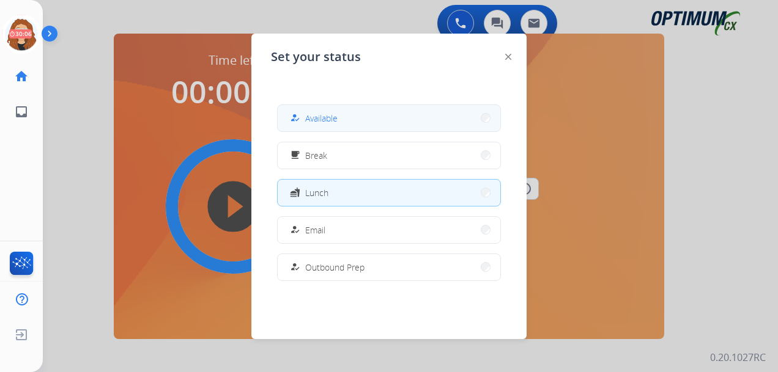
click at [355, 115] on button "how_to_reg Available" at bounding box center [389, 118] width 223 height 26
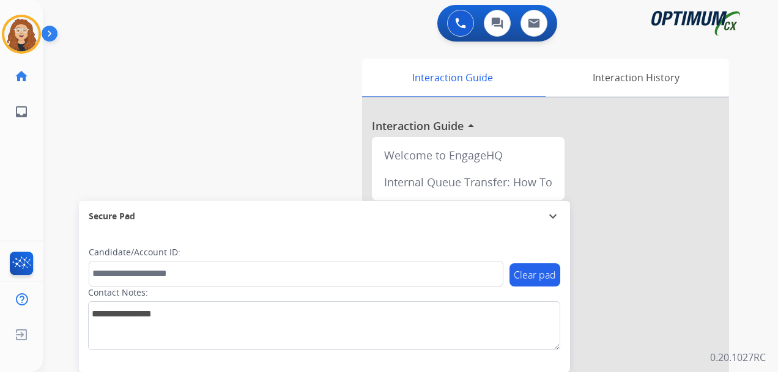
click at [65, 156] on div "swap_horiz Break voice bridge close_fullscreen Connect 3-Way Call merge_type Se…" at bounding box center [396, 299] width 706 height 510
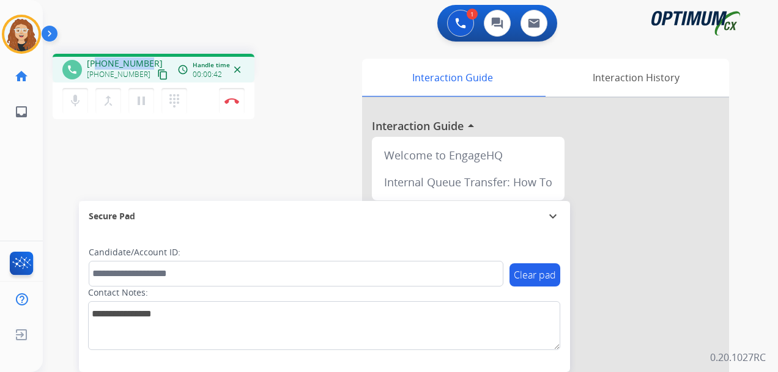
drag, startPoint x: 97, startPoint y: 64, endPoint x: 152, endPoint y: 59, distance: 55.2
click at [152, 59] on div "[PHONE_NUMBER] [PHONE_NUMBER] content_copy" at bounding box center [128, 69] width 83 height 24
drag, startPoint x: 133, startPoint y: 60, endPoint x: 344, endPoint y: 93, distance: 214.1
click at [344, 93] on div "phone [PHONE_NUMBER] [PHONE_NUMBER] content_copy access_time Call metrics Queue…" at bounding box center [199, 88] width 292 height 69
drag, startPoint x: 97, startPoint y: 64, endPoint x: 136, endPoint y: 60, distance: 40.0
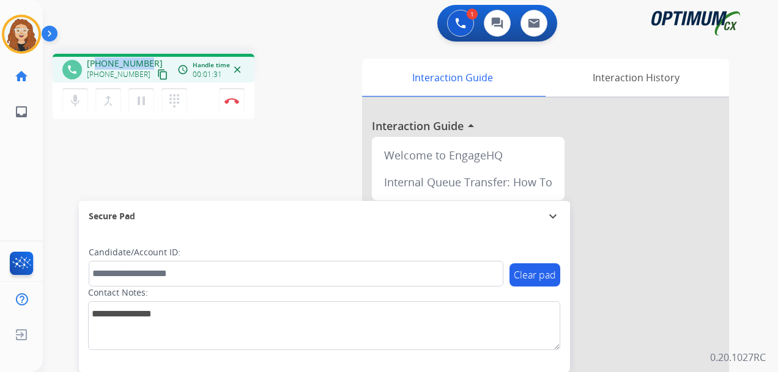
click at [146, 60] on div "[PHONE_NUMBER] [PHONE_NUMBER] content_copy" at bounding box center [128, 69] width 83 height 24
click at [232, 101] on img at bounding box center [231, 101] width 15 height 6
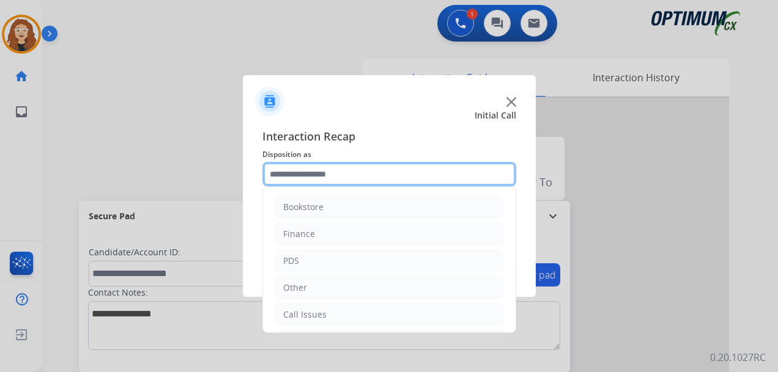
click at [362, 174] on input "text" at bounding box center [389, 174] width 254 height 24
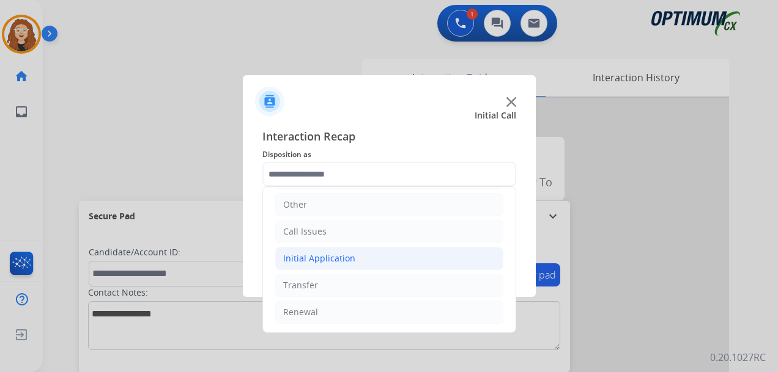
click at [334, 257] on div "Initial Application" at bounding box center [319, 259] width 72 height 12
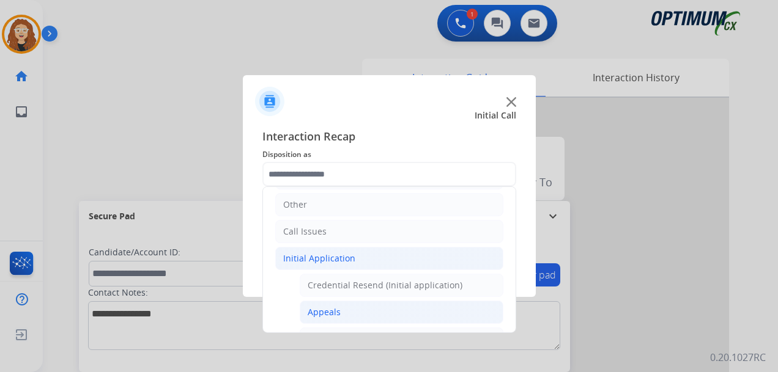
click at [344, 314] on li "Appeals" at bounding box center [402, 312] width 204 height 23
type input "*******"
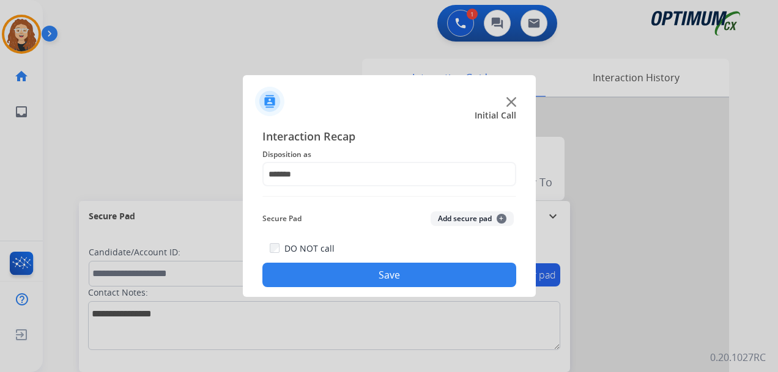
click at [350, 274] on button "Save" at bounding box center [389, 275] width 254 height 24
click at [512, 103] on img at bounding box center [511, 102] width 10 height 10
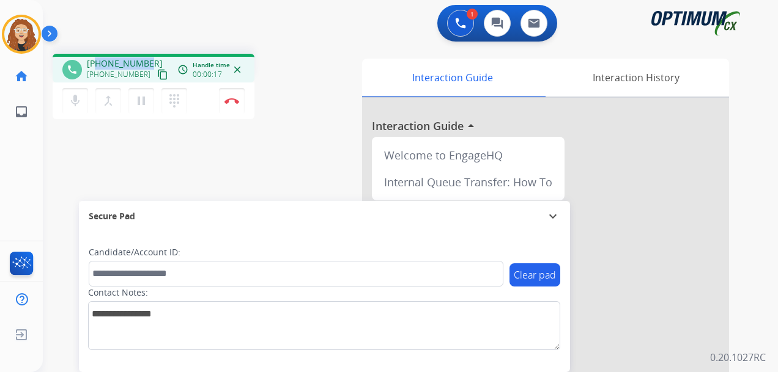
drag, startPoint x: 97, startPoint y: 63, endPoint x: 146, endPoint y: 60, distance: 49.6
click at [147, 59] on div "[PHONE_NUMBER] [PHONE_NUMBER] content_copy" at bounding box center [128, 69] width 83 height 24
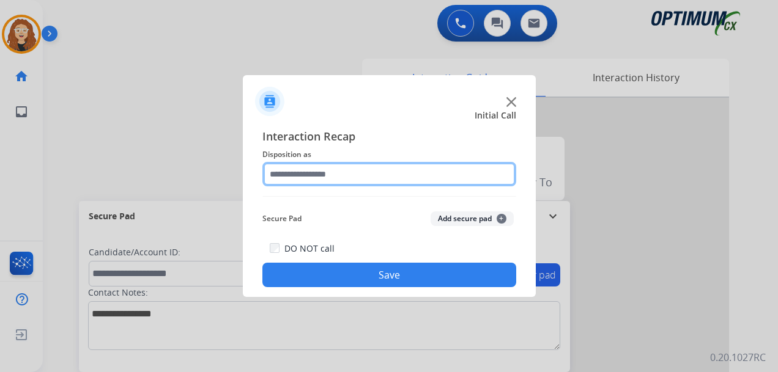
click at [323, 174] on input "text" at bounding box center [389, 174] width 254 height 24
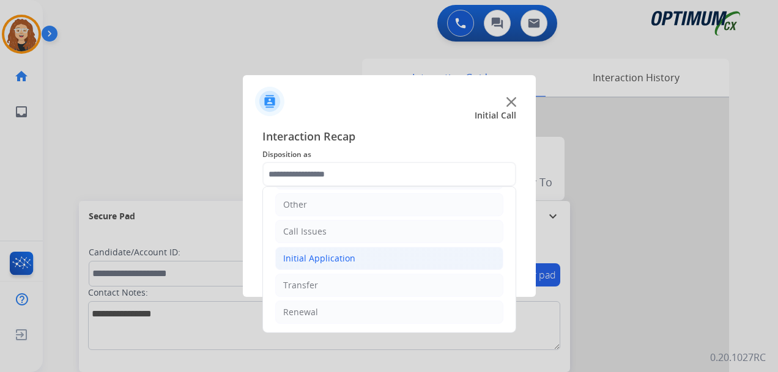
click at [340, 259] on div "Initial Application" at bounding box center [319, 259] width 72 height 12
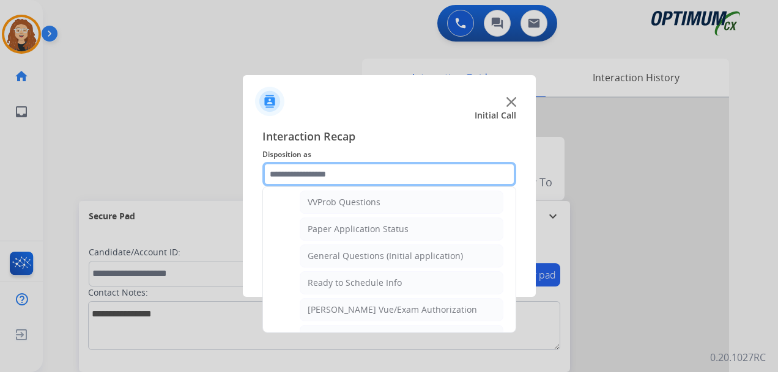
scroll to position [670, 0]
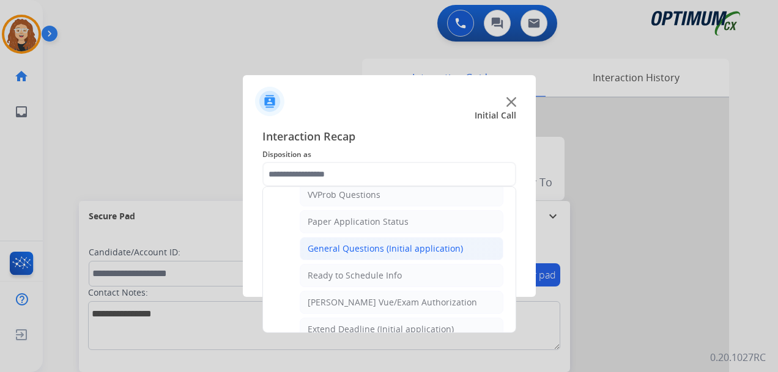
click at [383, 253] on div "General Questions (Initial application)" at bounding box center [385, 249] width 155 height 12
type input "**********"
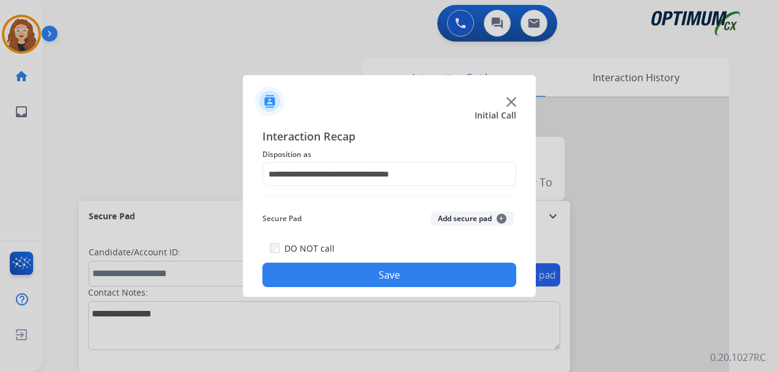
click at [371, 269] on button "Save" at bounding box center [389, 275] width 254 height 24
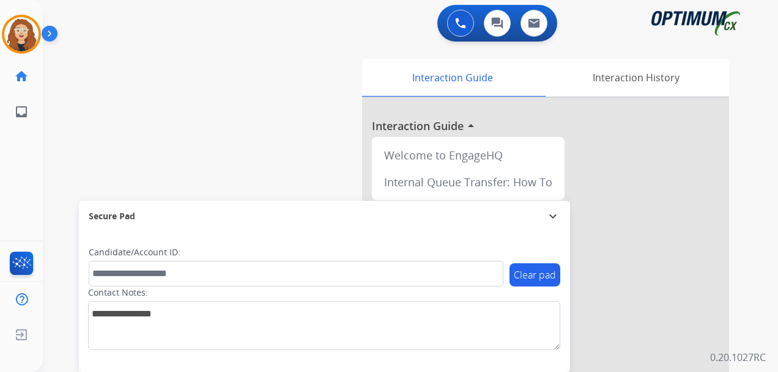
click at [187, 136] on div "swap_horiz Break voice bridge close_fullscreen Connect 3-Way Call merge_type Se…" at bounding box center [396, 299] width 706 height 510
click at [67, 167] on div "swap_horiz Break voice bridge close_fullscreen Connect 3-Way Call merge_type Se…" at bounding box center [396, 299] width 706 height 510
click at [76, 161] on div "swap_horiz Break voice bridge close_fullscreen Connect 3-Way Call merge_type Se…" at bounding box center [396, 299] width 706 height 510
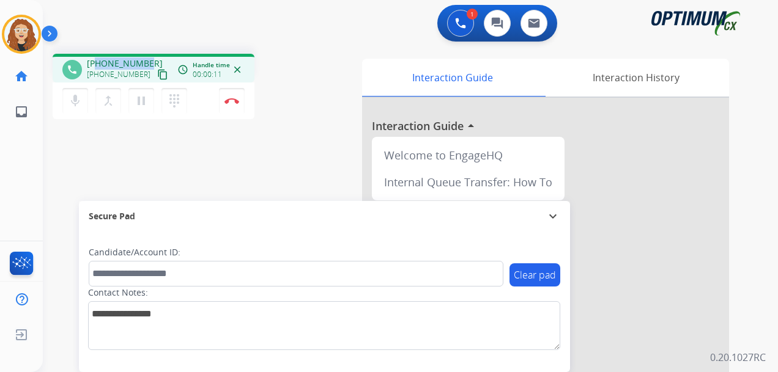
drag, startPoint x: 95, startPoint y: 64, endPoint x: 147, endPoint y: 57, distance: 52.3
click at [147, 57] on div "[PHONE_NUMBER] [PHONE_NUMBER] content_copy" at bounding box center [128, 69] width 83 height 24
click at [237, 102] on img at bounding box center [231, 101] width 15 height 6
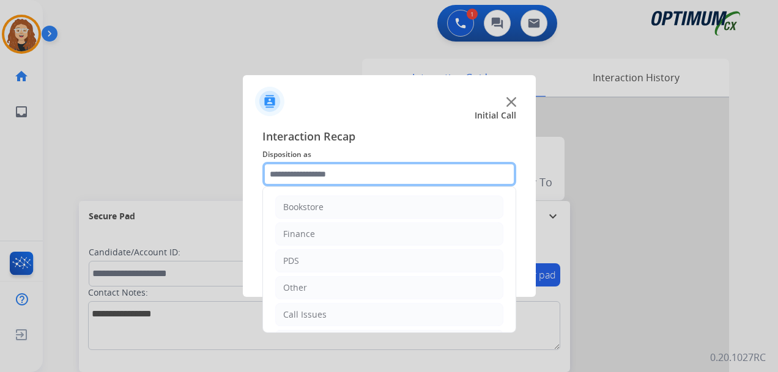
click at [315, 177] on input "text" at bounding box center [389, 174] width 254 height 24
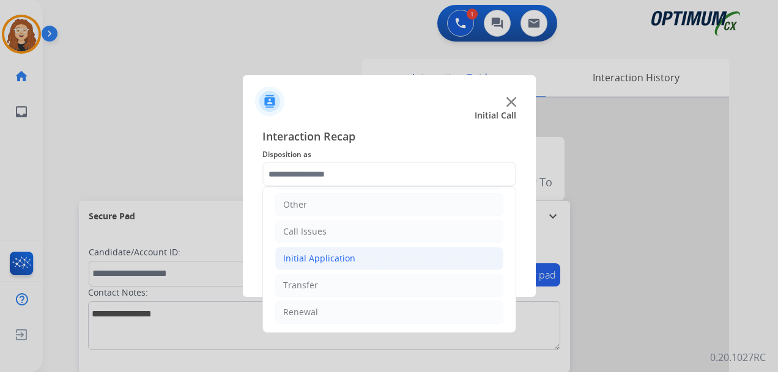
click at [329, 259] on div "Initial Application" at bounding box center [319, 259] width 72 height 12
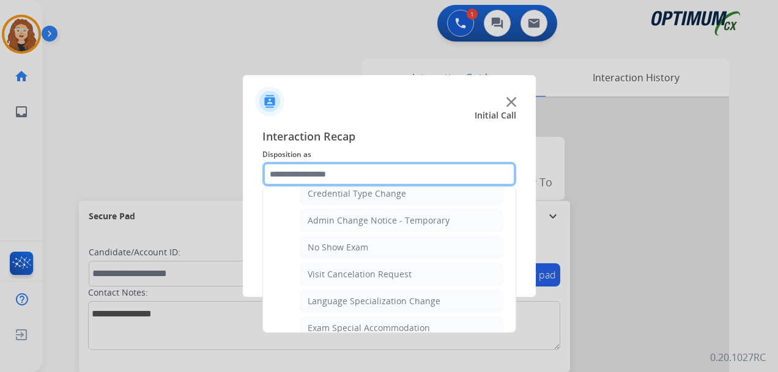
scroll to position [607, 0]
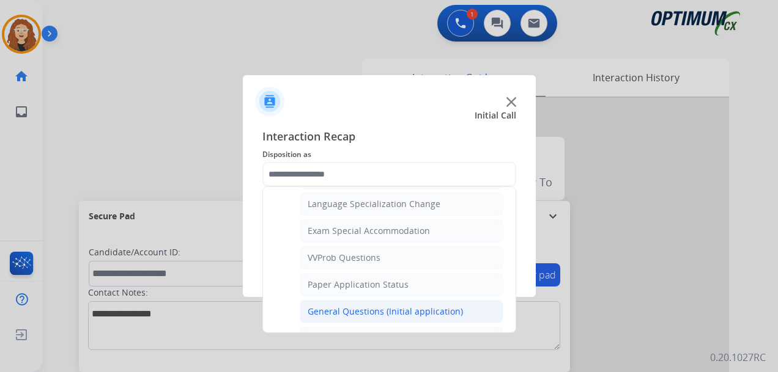
click at [391, 306] on div "General Questions (Initial application)" at bounding box center [385, 312] width 155 height 12
type input "**********"
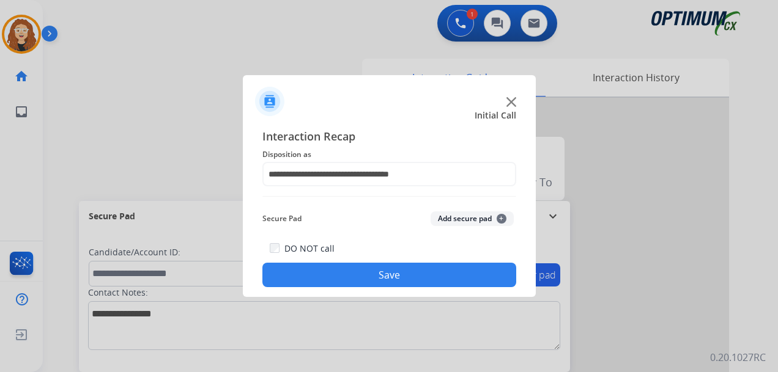
click at [374, 273] on button "Save" at bounding box center [389, 275] width 254 height 24
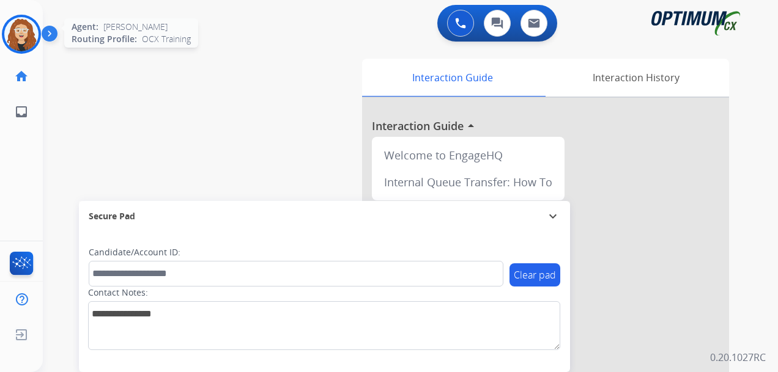
click at [17, 39] on img at bounding box center [21, 34] width 34 height 34
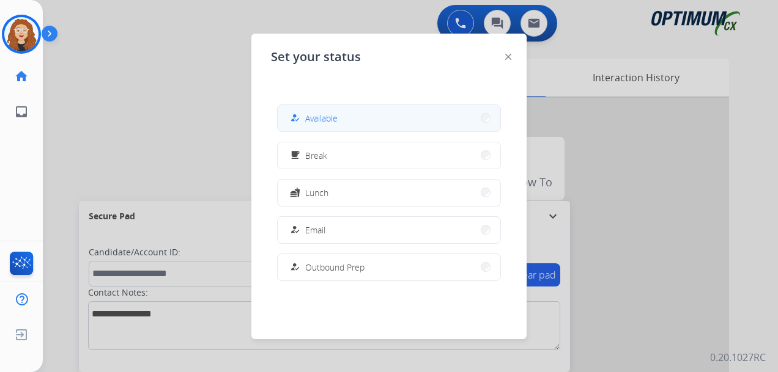
click at [320, 122] on span "Available" at bounding box center [321, 118] width 32 height 13
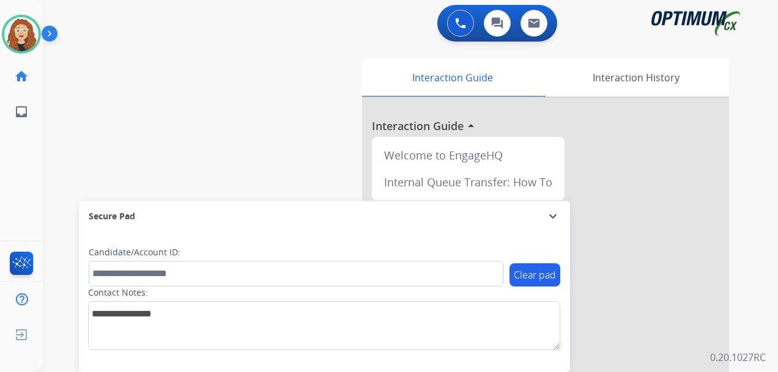
click at [59, 150] on div "swap_horiz Break voice bridge close_fullscreen Connect 3-Way Call merge_type Se…" at bounding box center [396, 299] width 706 height 510
click at [65, 198] on div "swap_horiz Break voice bridge close_fullscreen Connect 3-Way Call merge_type Se…" at bounding box center [396, 299] width 706 height 510
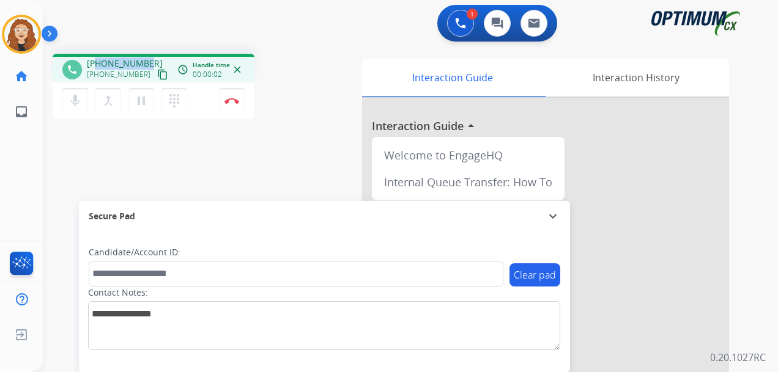
drag, startPoint x: 97, startPoint y: 62, endPoint x: 147, endPoint y: 55, distance: 50.6
click at [147, 55] on div "phone [PHONE_NUMBER] [PHONE_NUMBER] content_copy access_time Call metrics Queue…" at bounding box center [154, 68] width 202 height 29
click at [236, 105] on button "Disconnect" at bounding box center [232, 101] width 26 height 26
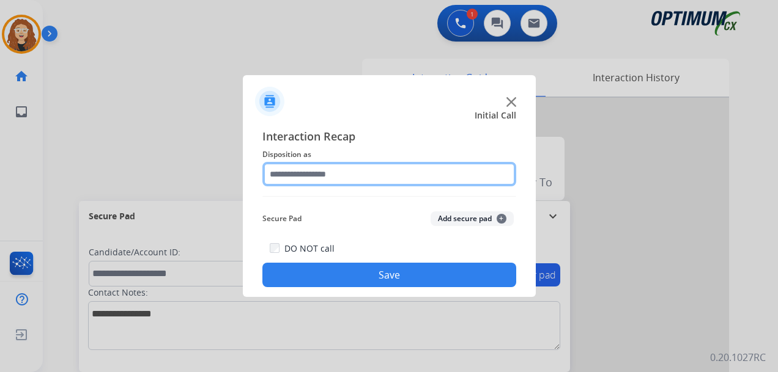
click at [326, 174] on input "text" at bounding box center [389, 174] width 254 height 24
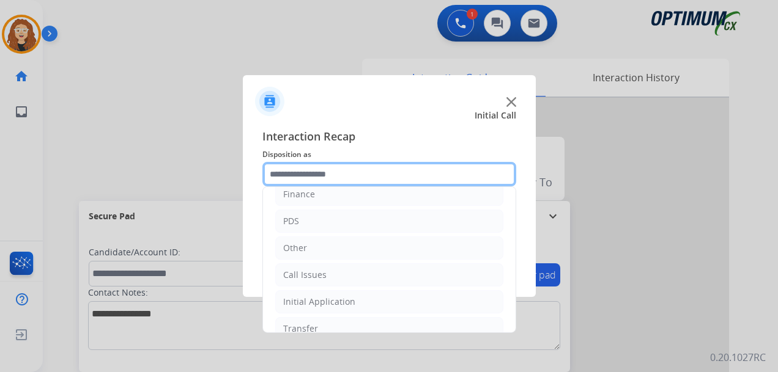
scroll to position [83, 0]
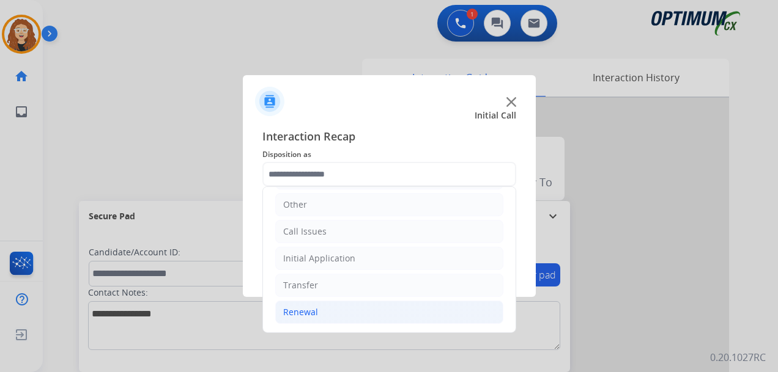
click at [340, 317] on li "Renewal" at bounding box center [389, 312] width 228 height 23
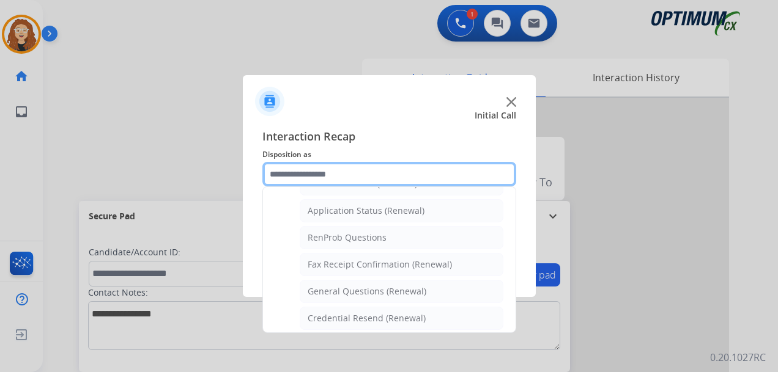
scroll to position [306, 0]
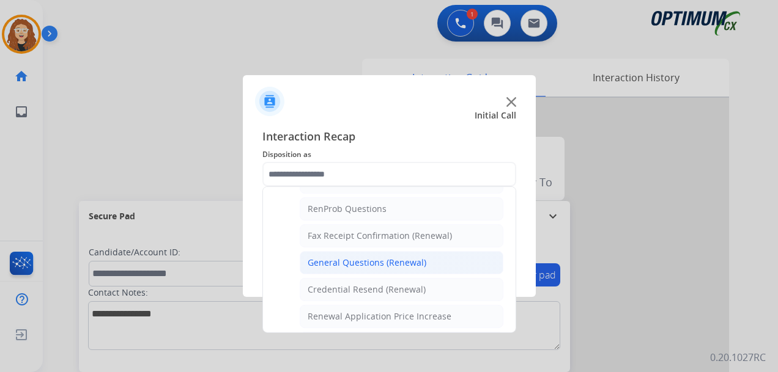
click at [384, 268] on div "General Questions (Renewal)" at bounding box center [367, 263] width 119 height 12
type input "**********"
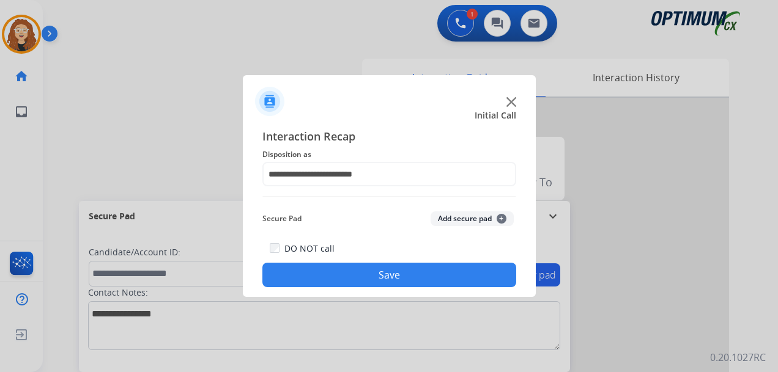
click at [378, 269] on button "Save" at bounding box center [389, 275] width 254 height 24
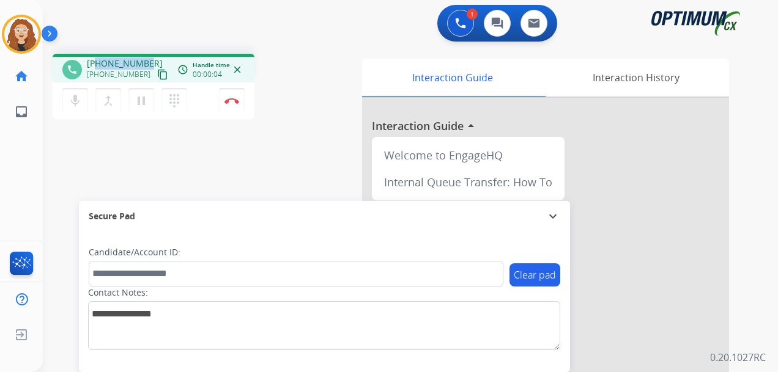
drag, startPoint x: 97, startPoint y: 61, endPoint x: 149, endPoint y: 57, distance: 51.5
click at [149, 57] on div "[PHONE_NUMBER] [PHONE_NUMBER] content_copy" at bounding box center [128, 69] width 83 height 24
click at [233, 104] on button "Disconnect" at bounding box center [232, 101] width 26 height 26
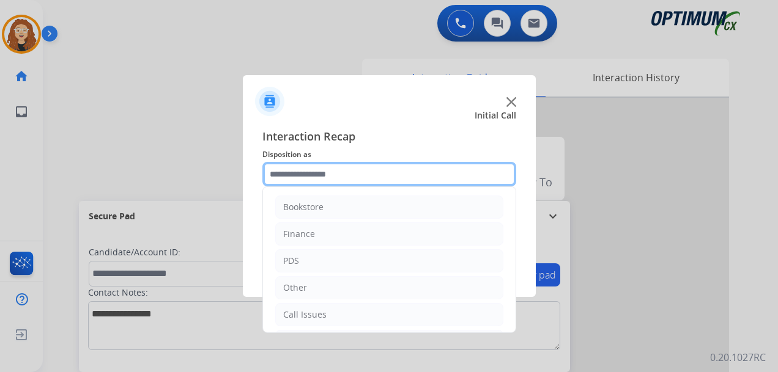
click at [326, 175] on input "text" at bounding box center [389, 174] width 254 height 24
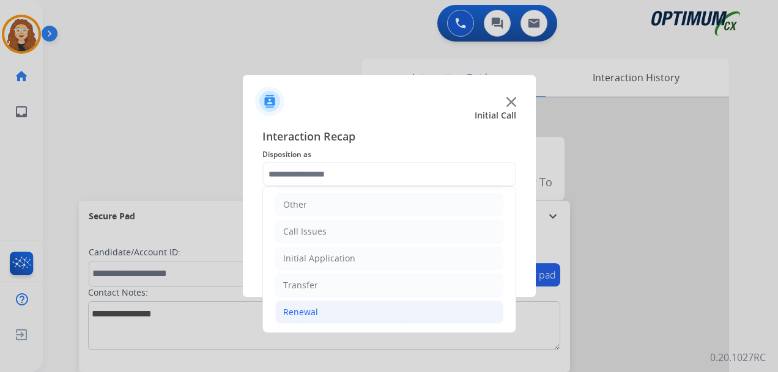
click at [300, 309] on div "Renewal" at bounding box center [300, 312] width 35 height 12
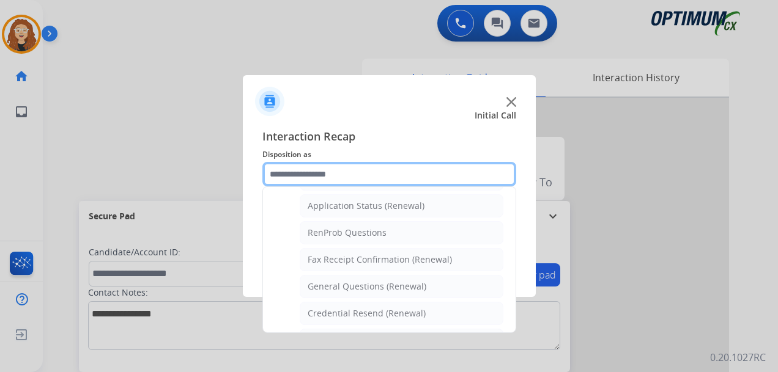
scroll to position [288, 0]
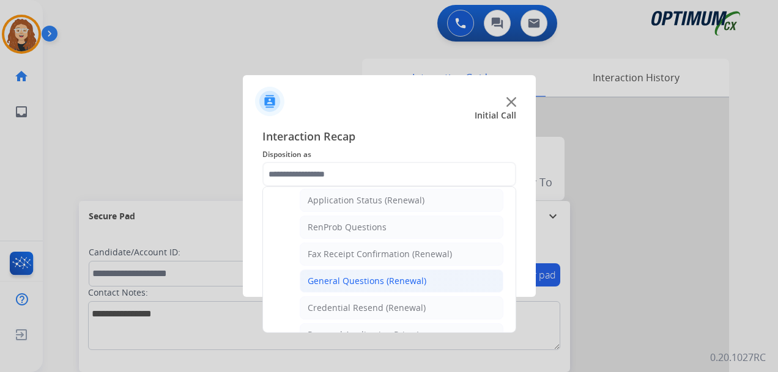
click at [389, 279] on div "General Questions (Renewal)" at bounding box center [367, 281] width 119 height 12
type input "**********"
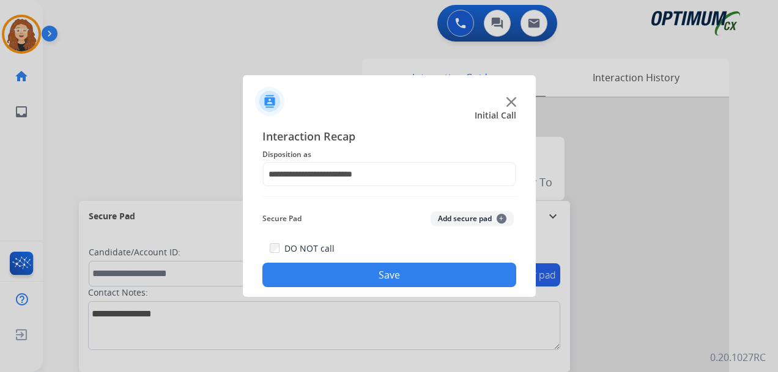
drag, startPoint x: 383, startPoint y: 276, endPoint x: 284, endPoint y: 306, distance: 102.9
click at [382, 276] on button "Save" at bounding box center [389, 275] width 254 height 24
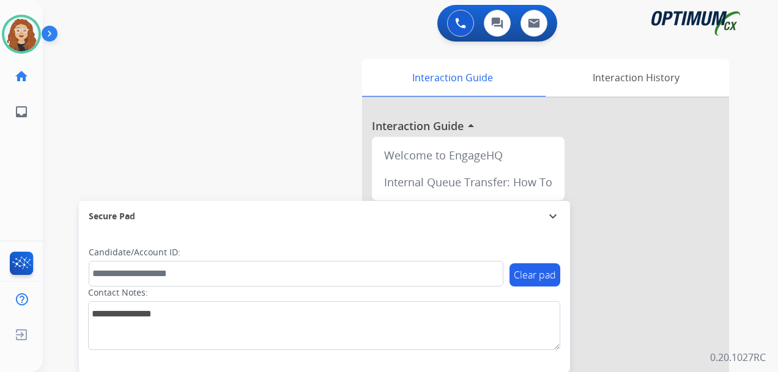
click at [59, 163] on div "swap_horiz Break voice bridge close_fullscreen Connect 3-Way Call merge_type Se…" at bounding box center [396, 299] width 706 height 510
click at [61, 163] on div "swap_horiz Break voice bridge close_fullscreen Connect 3-Way Call merge_type Se…" at bounding box center [396, 299] width 706 height 510
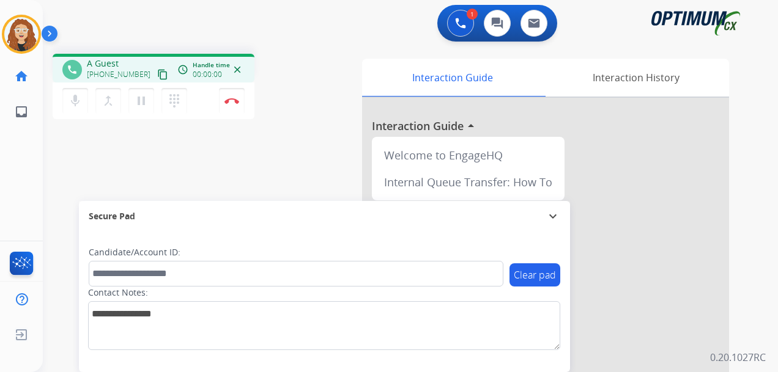
click at [73, 174] on div "phone A Guest [PHONE_NUMBER] content_copy access_time Call metrics Queue 00:09 …" at bounding box center [396, 299] width 706 height 510
drag, startPoint x: 98, startPoint y: 61, endPoint x: 144, endPoint y: 54, distance: 47.0
click at [145, 54] on div "phone [PHONE_NUMBER] [PHONE_NUMBER] content_copy access_time Call metrics Queue…" at bounding box center [154, 68] width 202 height 29
click at [232, 101] on img at bounding box center [231, 101] width 15 height 6
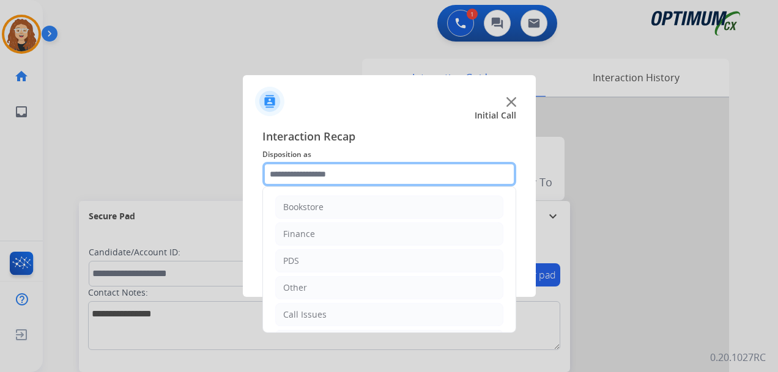
drag, startPoint x: 344, startPoint y: 173, endPoint x: 391, endPoint y: 183, distance: 47.6
click at [344, 172] on input "text" at bounding box center [389, 174] width 254 height 24
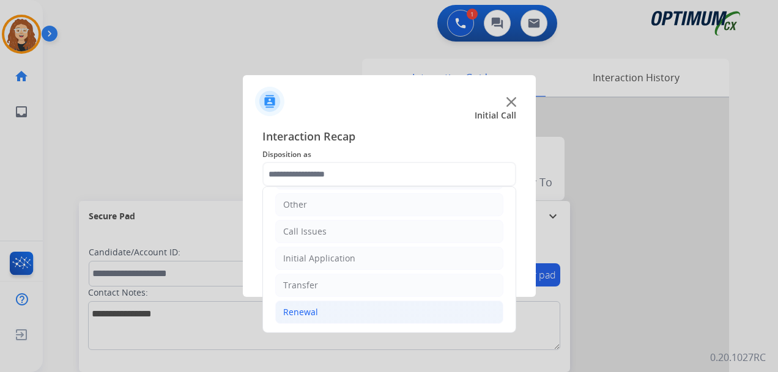
click at [363, 305] on li "Renewal" at bounding box center [389, 312] width 228 height 23
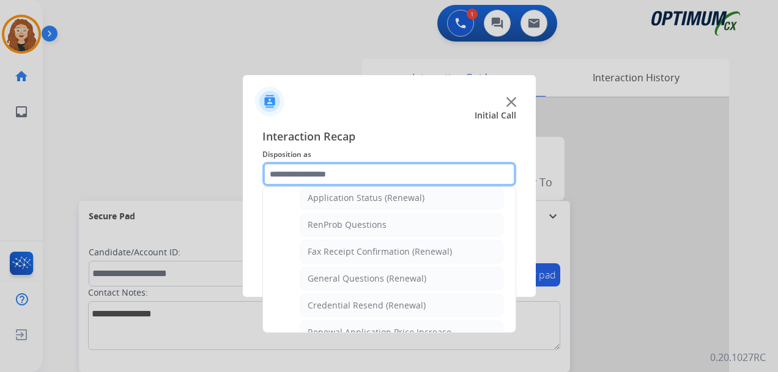
scroll to position [298, 0]
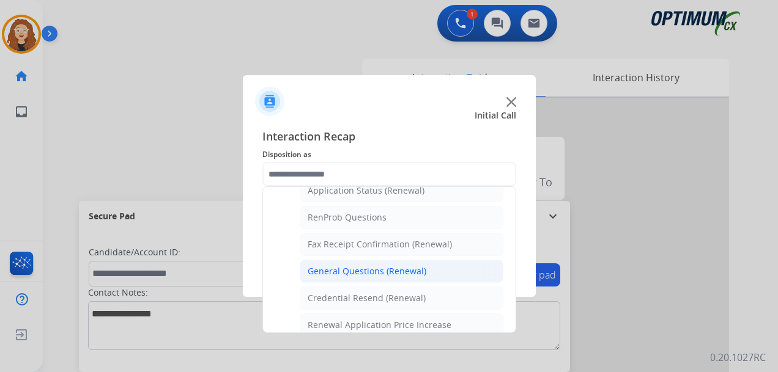
click at [435, 274] on li "General Questions (Renewal)" at bounding box center [402, 271] width 204 height 23
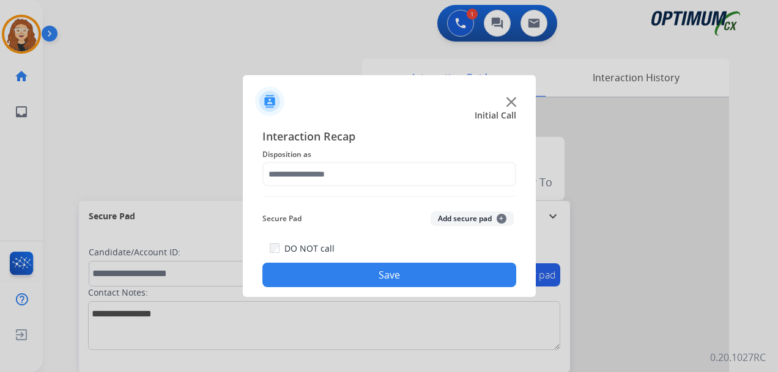
type input "**********"
click at [432, 272] on button "Save" at bounding box center [389, 275] width 254 height 24
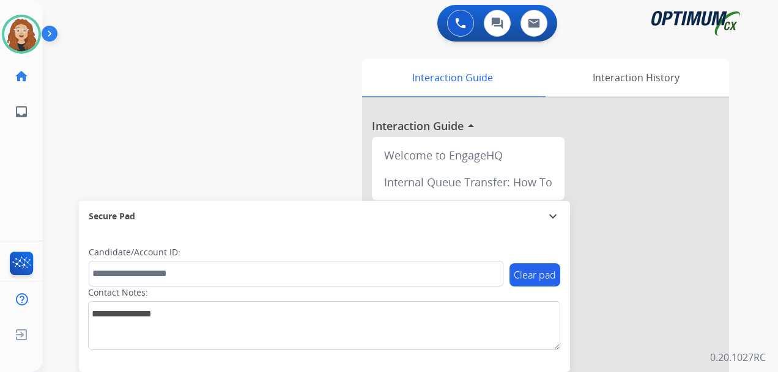
click at [67, 165] on div "swap_horiz Break voice bridge close_fullscreen Connect 3-Way Call merge_type Se…" at bounding box center [396, 299] width 706 height 510
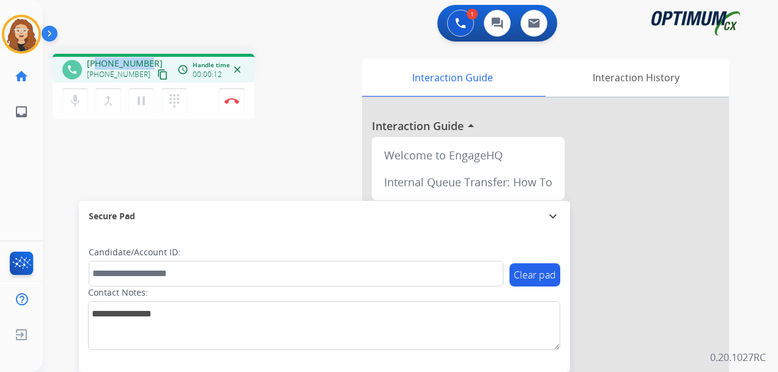
drag, startPoint x: 98, startPoint y: 64, endPoint x: 145, endPoint y: 61, distance: 46.6
click at [144, 61] on span "[PHONE_NUMBER]" at bounding box center [125, 63] width 76 height 12
click at [237, 100] on img at bounding box center [231, 101] width 15 height 6
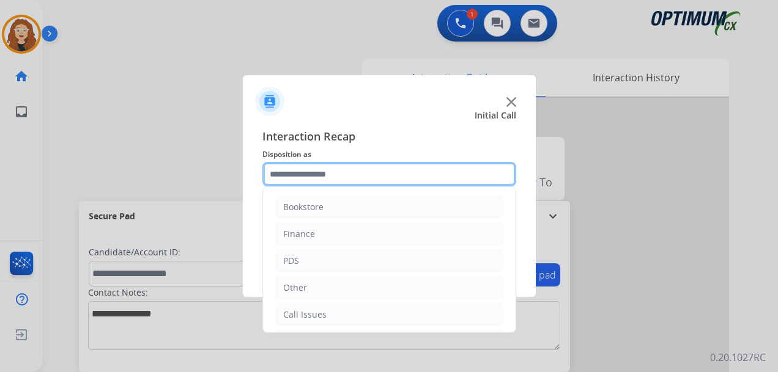
click at [323, 174] on input "text" at bounding box center [389, 174] width 254 height 24
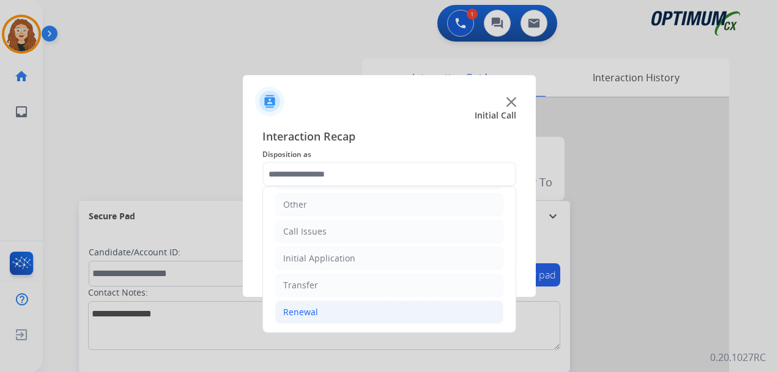
click at [386, 323] on li "Renewal" at bounding box center [389, 312] width 228 height 23
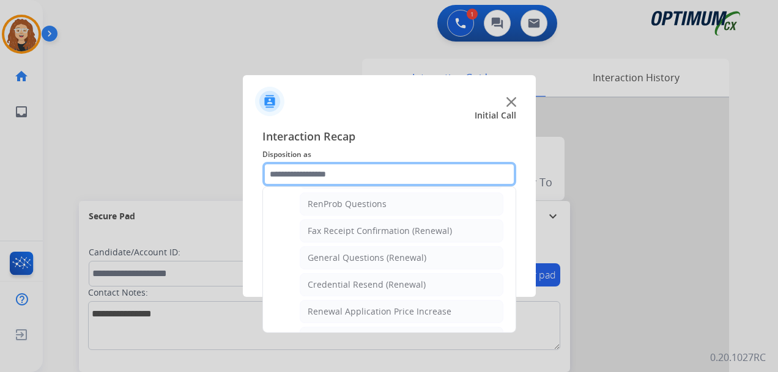
scroll to position [322, 0]
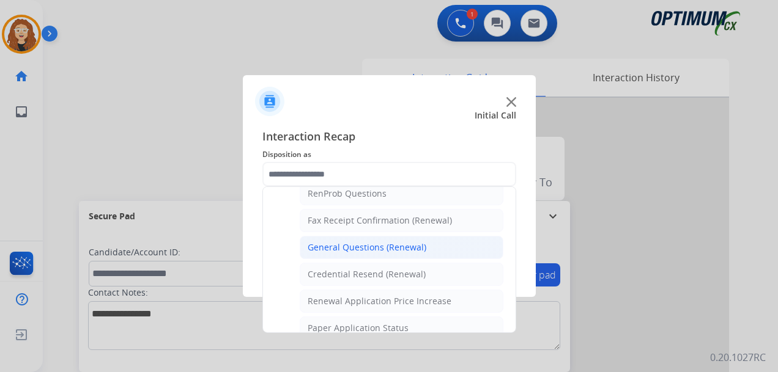
click at [405, 255] on li "General Questions (Renewal)" at bounding box center [402, 247] width 204 height 23
type input "**********"
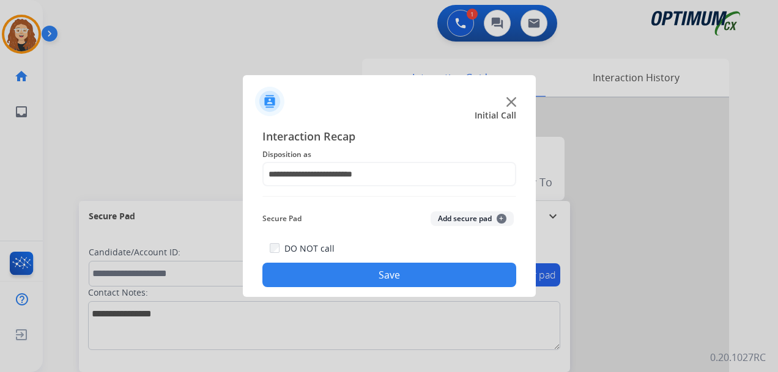
click at [392, 272] on button "Save" at bounding box center [389, 275] width 254 height 24
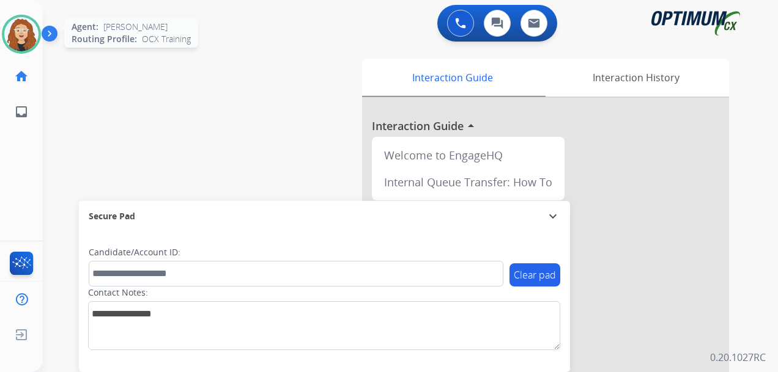
click at [29, 34] on img at bounding box center [21, 34] width 34 height 34
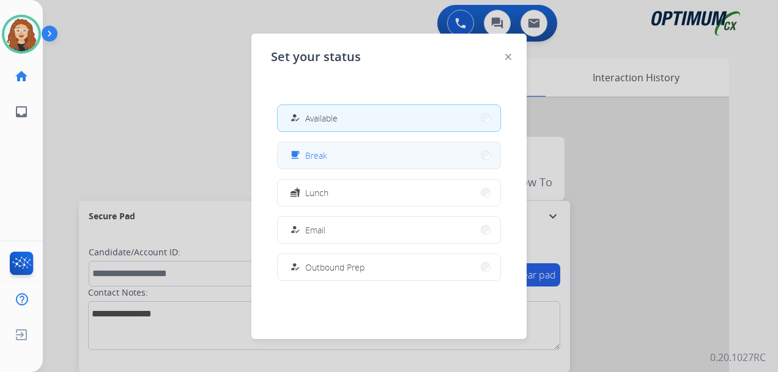
click at [388, 156] on button "free_breakfast Break" at bounding box center [389, 155] width 223 height 26
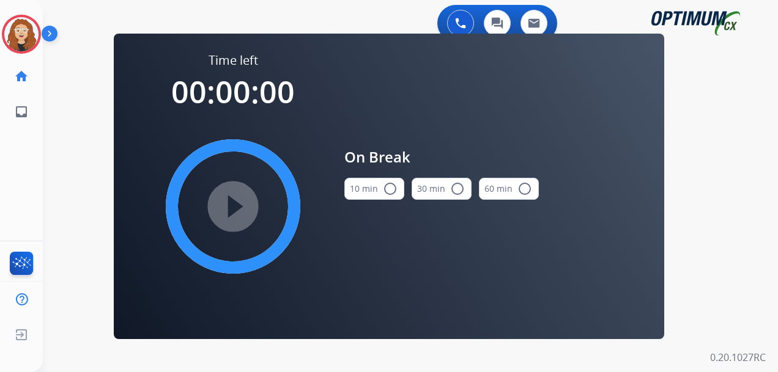
click at [385, 186] on mat-icon "radio_button_unchecked" at bounding box center [390, 189] width 15 height 15
click at [230, 206] on mat-icon "play_circle_filled" at bounding box center [233, 206] width 15 height 15
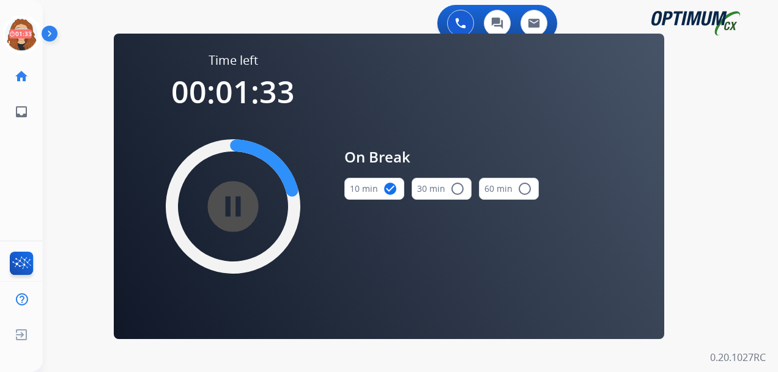
click at [62, 99] on div "swap_horiz Break voice bridge close_fullscreen Connect 3-Way Call merge_type Se…" at bounding box center [396, 73] width 706 height 59
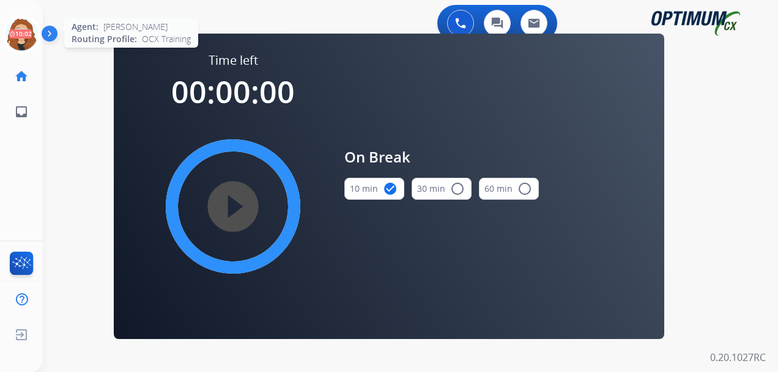
click at [15, 34] on icon at bounding box center [22, 35] width 40 height 40
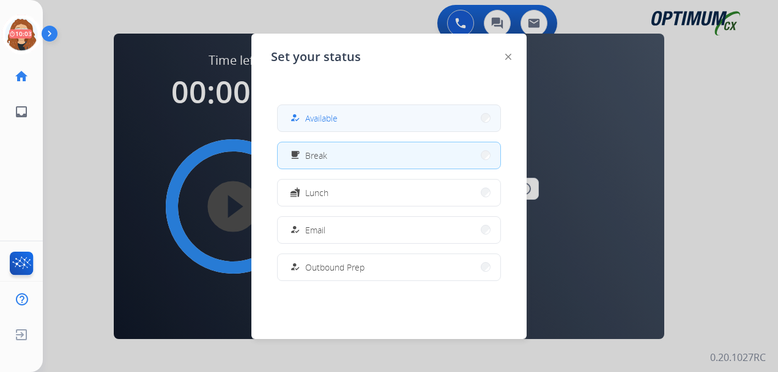
click at [327, 128] on button "how_to_reg Available" at bounding box center [389, 118] width 223 height 26
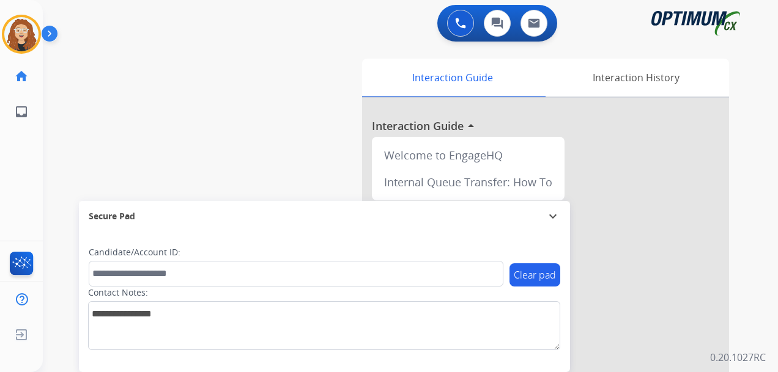
click at [64, 138] on div "swap_horiz Break voice bridge close_fullscreen Connect 3-Way Call merge_type Se…" at bounding box center [396, 299] width 706 height 510
click at [64, 116] on div "swap_horiz Break voice bridge close_fullscreen Connect 3-Way Call merge_type Se…" at bounding box center [396, 299] width 706 height 510
click at [50, 164] on div "swap_horiz Break voice bridge close_fullscreen Connect 3-Way Call merge_type Se…" at bounding box center [396, 299] width 706 height 510
click at [61, 174] on div "swap_horiz Break voice bridge close_fullscreen Connect 3-Way Call merge_type Se…" at bounding box center [396, 299] width 706 height 510
click at [72, 141] on div "swap_horiz Break voice bridge close_fullscreen Connect 3-Way Call merge_type Se…" at bounding box center [396, 299] width 706 height 510
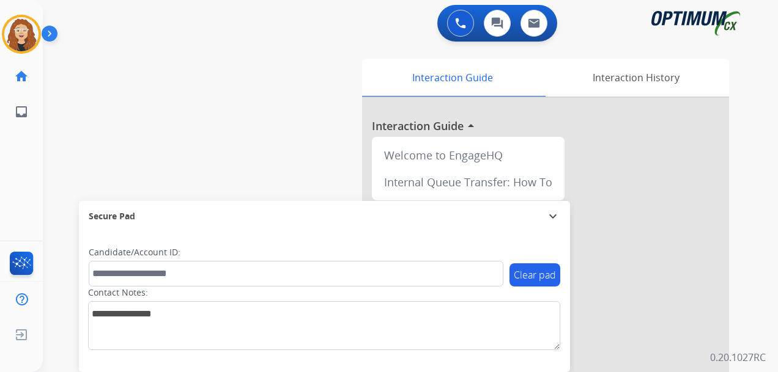
click at [68, 161] on div "swap_horiz Break voice bridge close_fullscreen Connect 3-Way Call merge_type Se…" at bounding box center [396, 299] width 706 height 510
click at [62, 168] on div "swap_horiz Break voice bridge close_fullscreen Connect 3-Way Call merge_type Se…" at bounding box center [396, 299] width 706 height 510
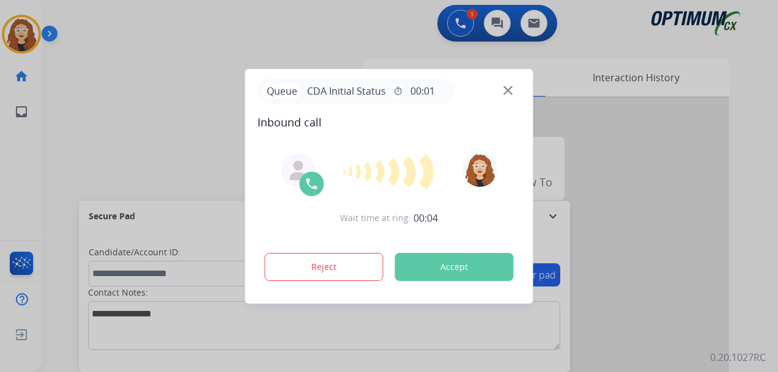
click at [63, 133] on div at bounding box center [389, 186] width 778 height 372
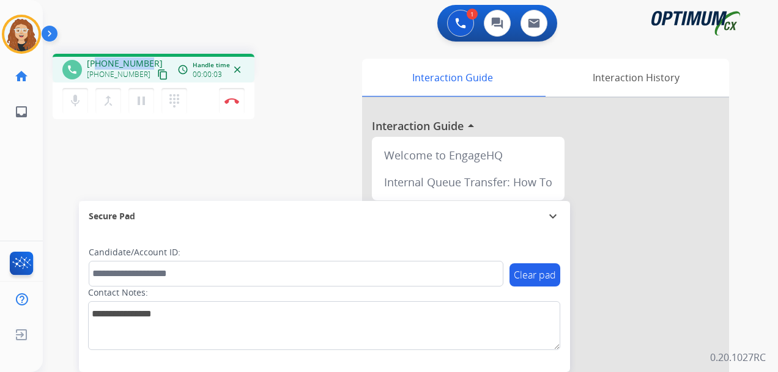
drag, startPoint x: 97, startPoint y: 61, endPoint x: 146, endPoint y: 61, distance: 48.9
click at [146, 61] on span "[PHONE_NUMBER]" at bounding box center [125, 63] width 76 height 12
click at [235, 102] on img at bounding box center [231, 101] width 15 height 6
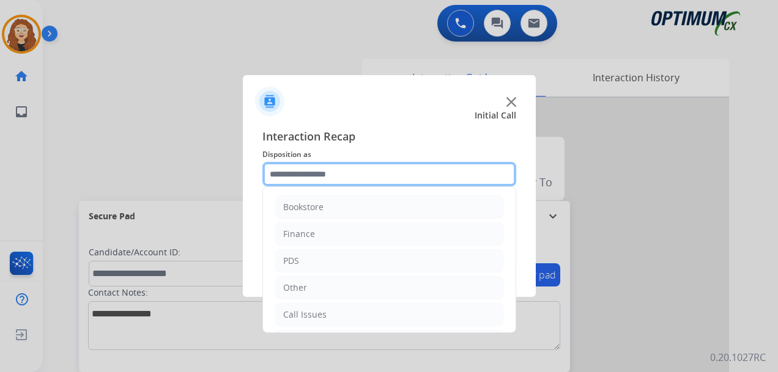
click at [328, 175] on input "text" at bounding box center [389, 174] width 254 height 24
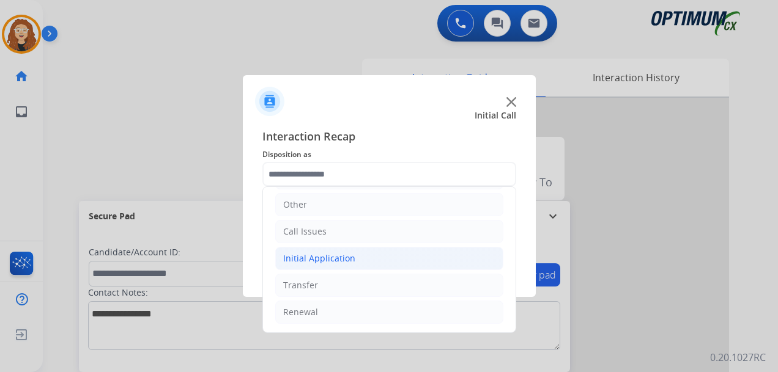
click at [370, 259] on li "Initial Application" at bounding box center [389, 258] width 228 height 23
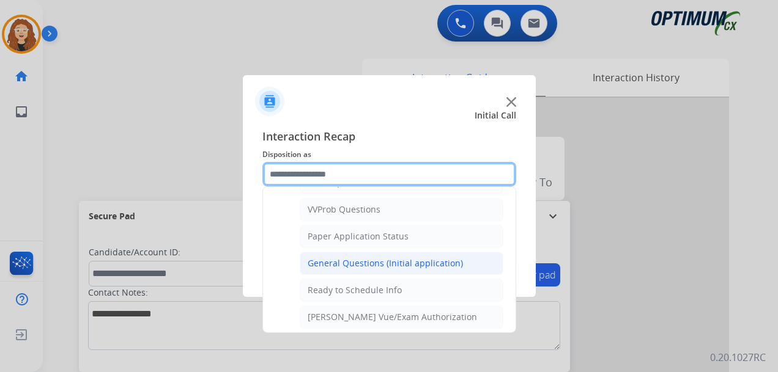
scroll to position [644, 0]
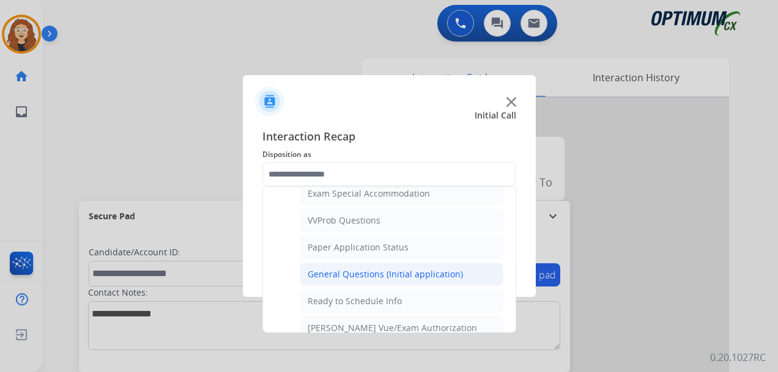
click at [446, 274] on div "General Questions (Initial application)" at bounding box center [385, 274] width 155 height 12
type input "**********"
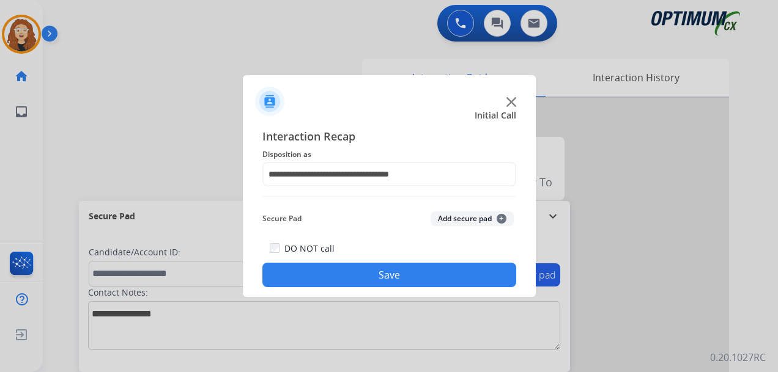
click at [435, 274] on button "Save" at bounding box center [389, 275] width 254 height 24
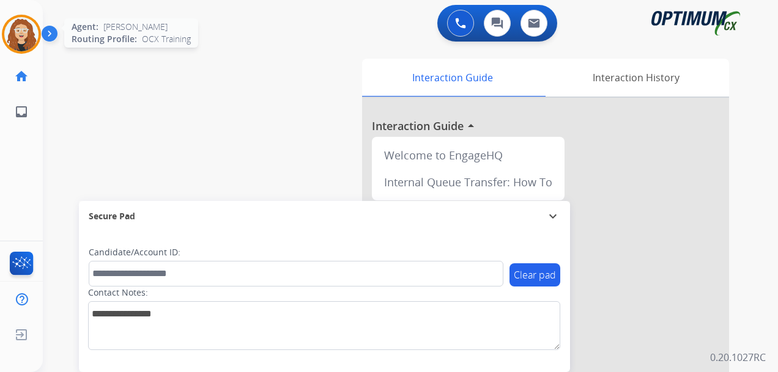
click at [24, 34] on img at bounding box center [21, 34] width 34 height 34
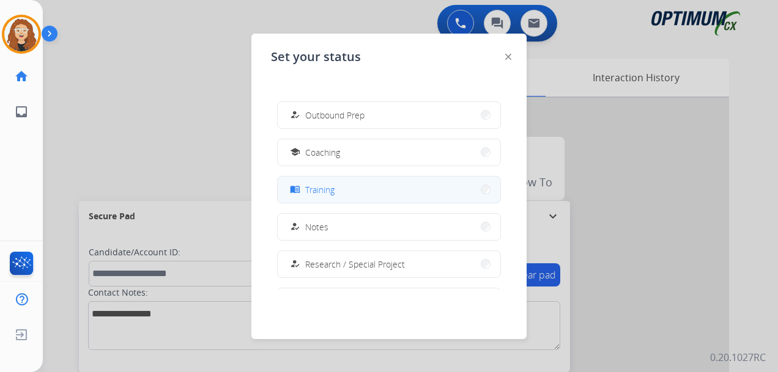
scroll to position [150, 0]
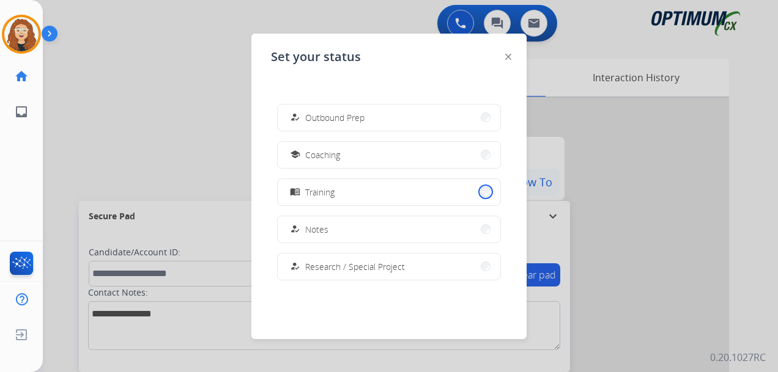
click at [473, 188] on button "menu_book Training" at bounding box center [389, 192] width 223 height 26
